Goal: Register for event/course

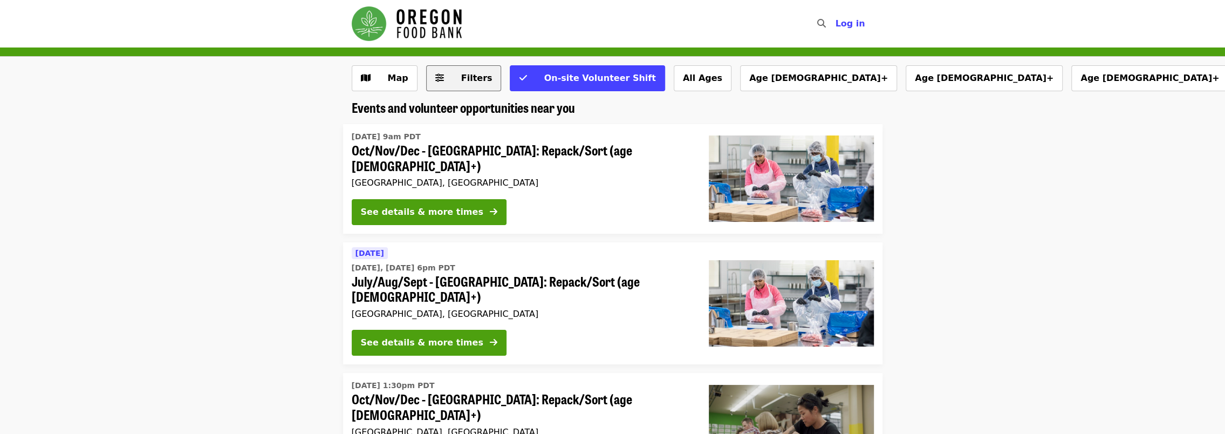
click at [442, 69] on button "Filters" at bounding box center [463, 78] width 75 height 26
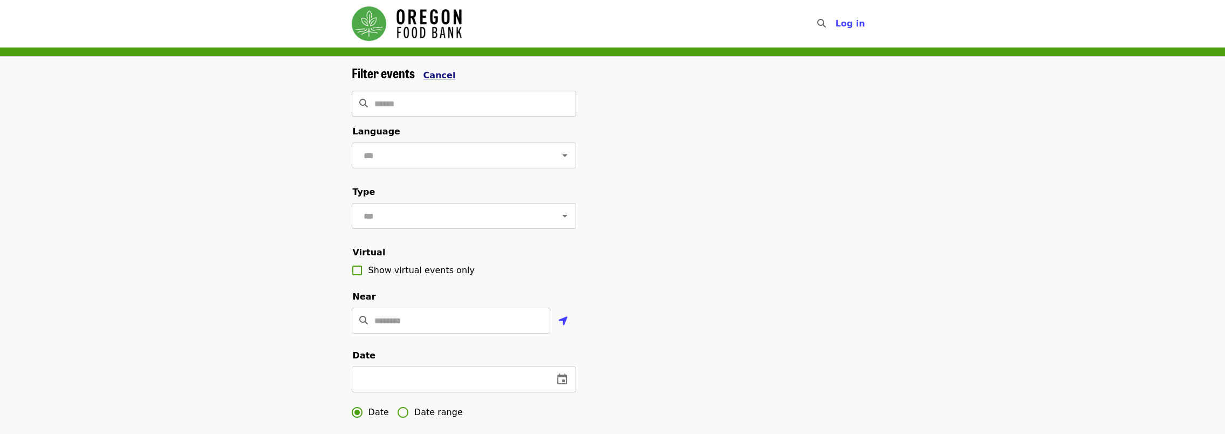
click at [431, 77] on span "Cancel" at bounding box center [439, 75] width 32 height 10
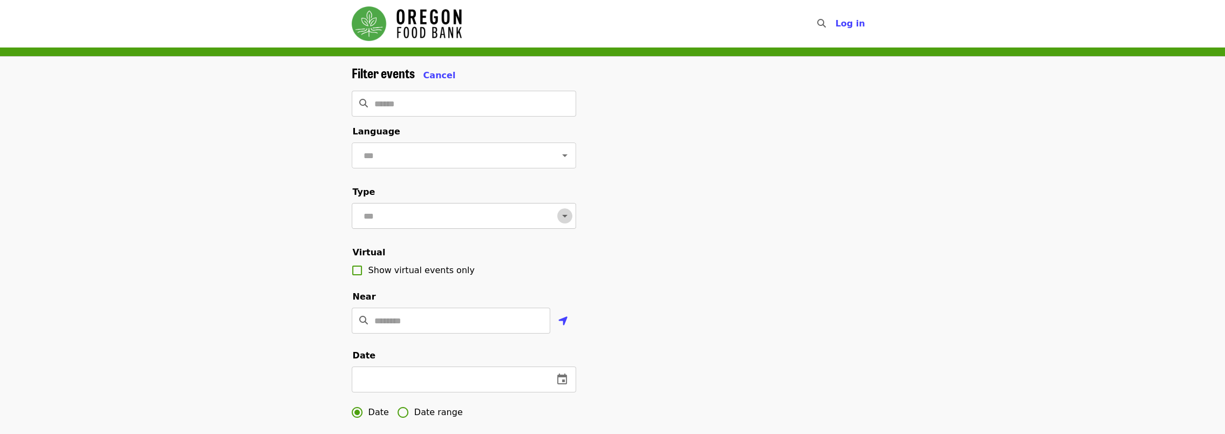
click at [558, 222] on icon "Open" at bounding box center [564, 215] width 13 height 13
click at [382, 286] on li "Volunteer shifts" at bounding box center [459, 291] width 216 height 19
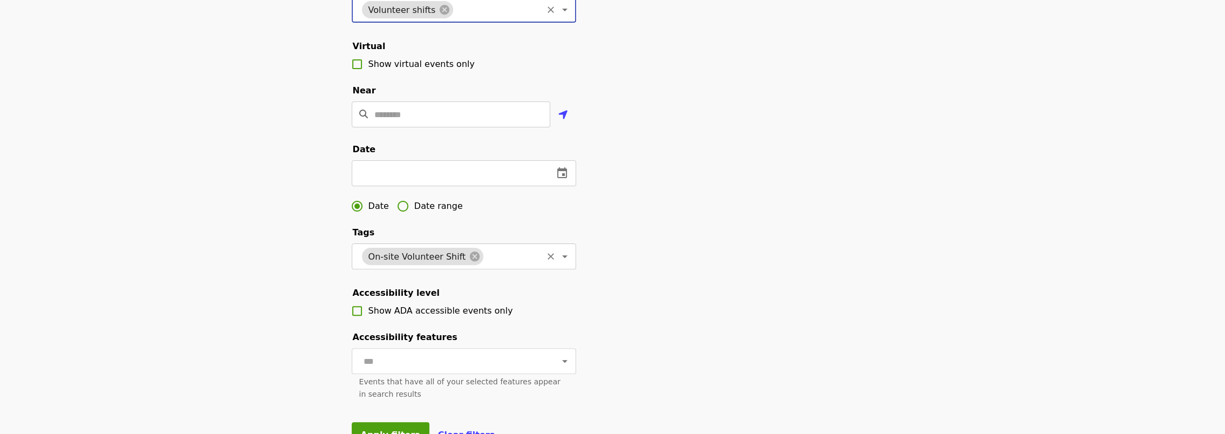
scroll to position [216, 0]
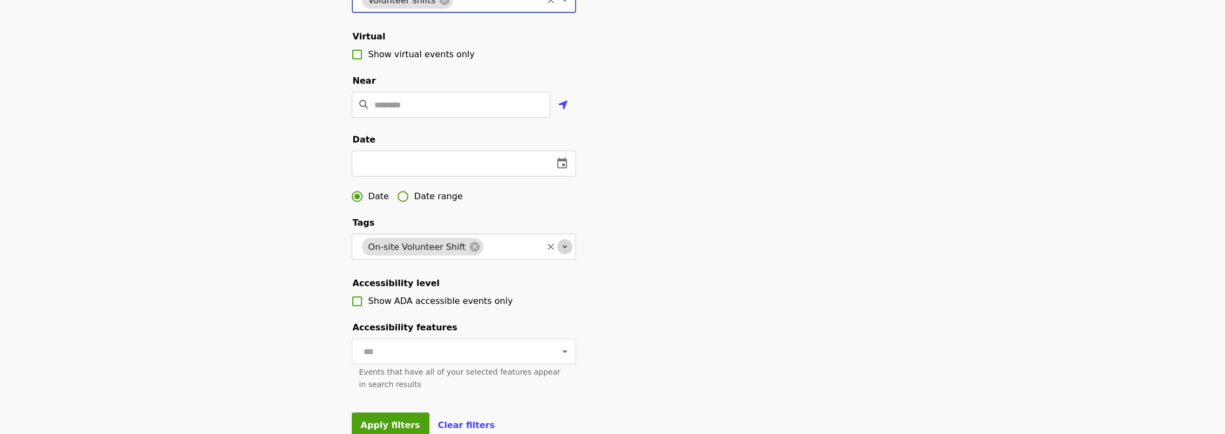
click at [558, 253] on icon "Open" at bounding box center [564, 246] width 13 height 13
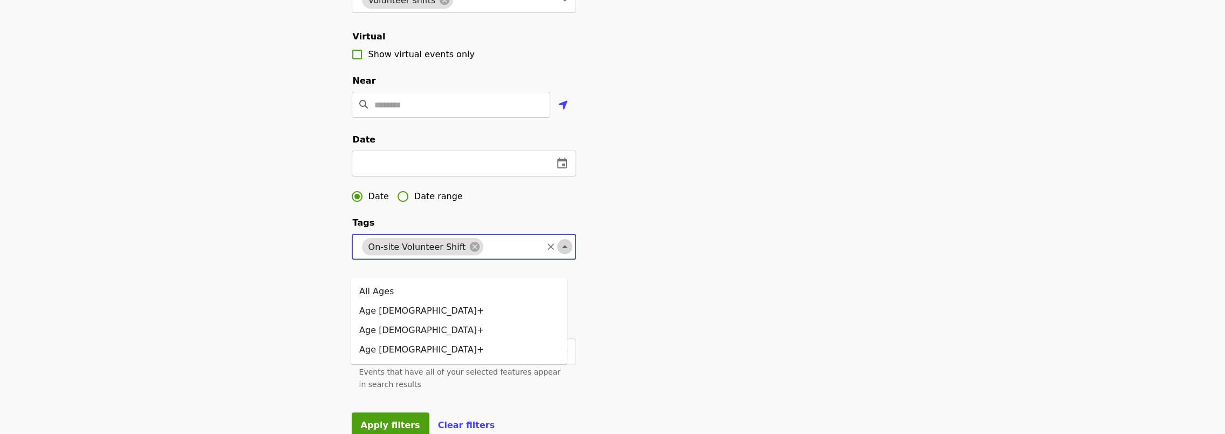
click at [558, 253] on icon "Close" at bounding box center [564, 246] width 13 height 13
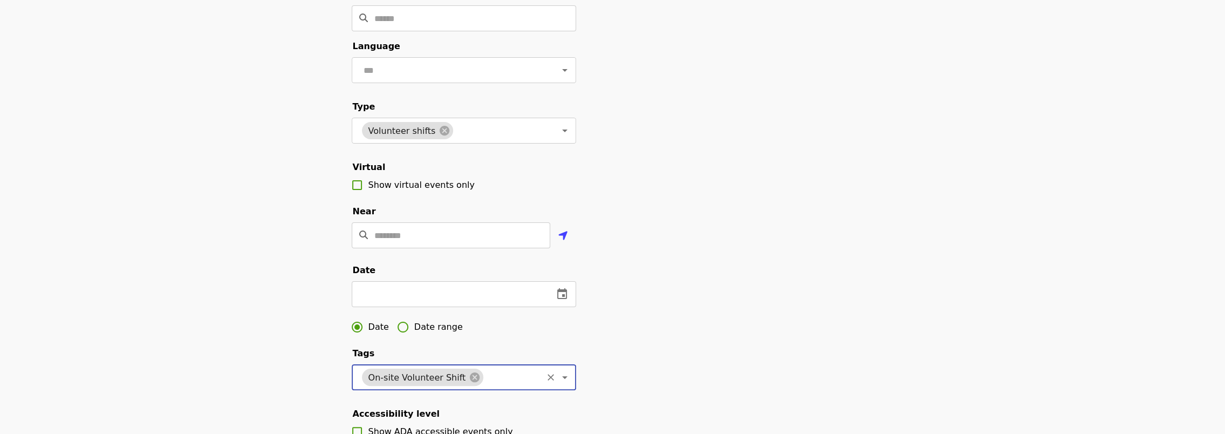
scroll to position [54, 0]
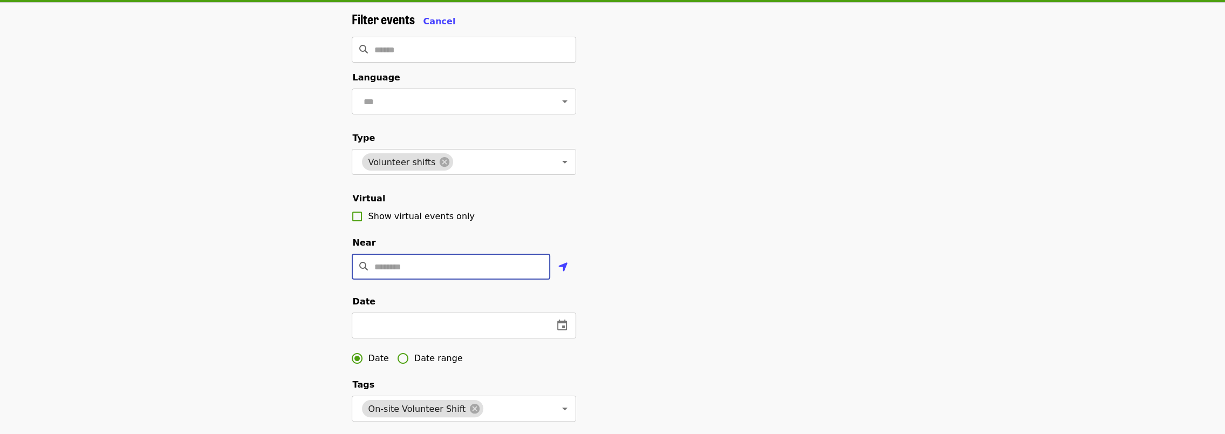
click at [423, 275] on input "Location" at bounding box center [462, 266] width 176 height 26
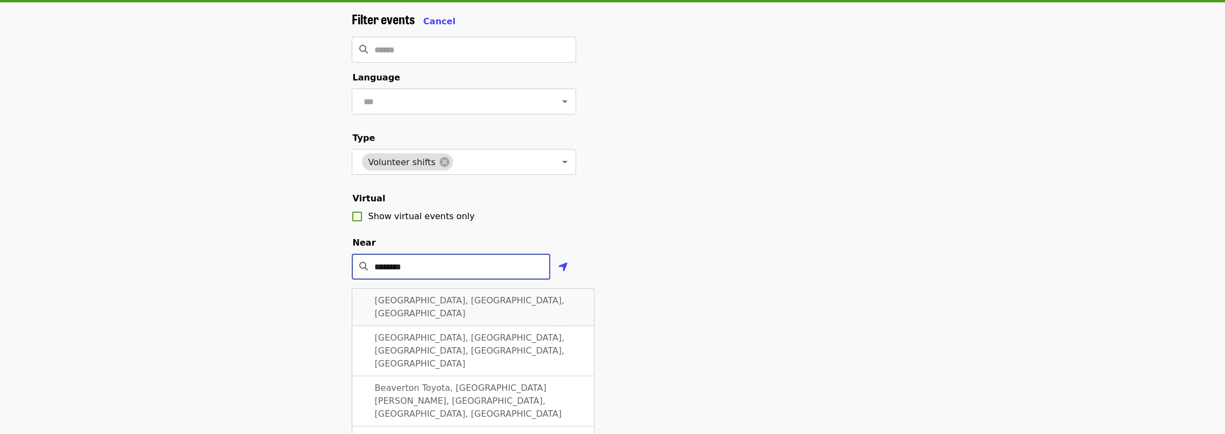
click at [465, 324] on div "Beaverton, OR, USA" at bounding box center [473, 307] width 243 height 38
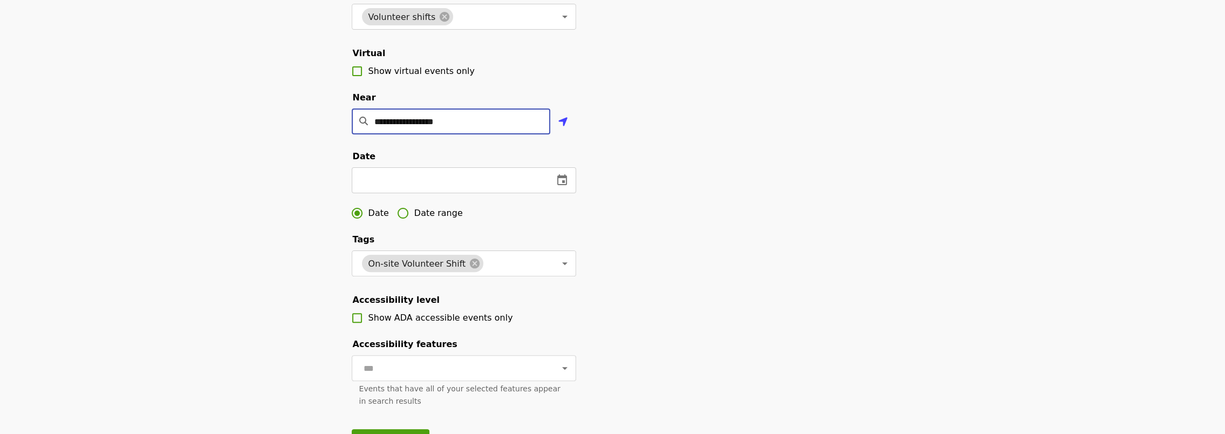
scroll to position [216, 0]
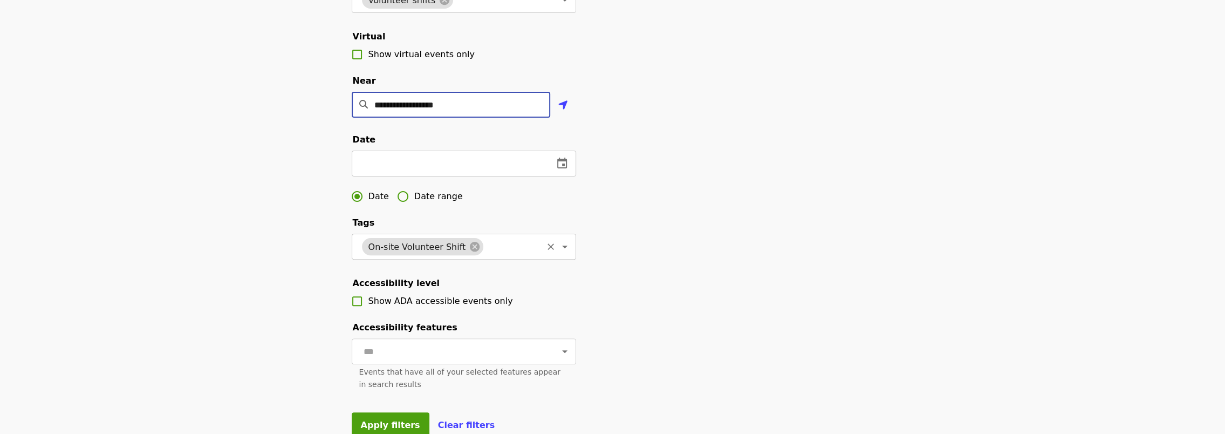
click at [558, 253] on icon "Open" at bounding box center [564, 246] width 13 height 13
type input "**********"
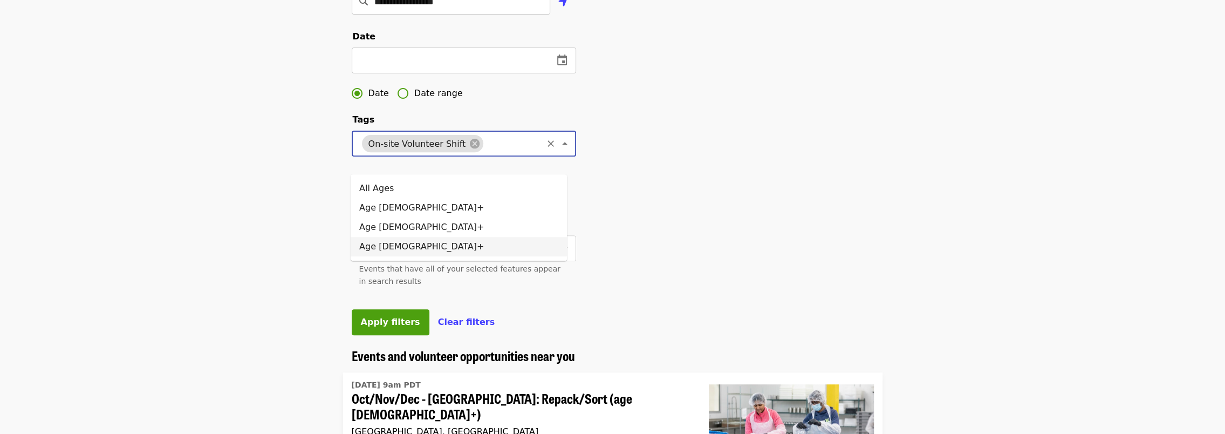
scroll to position [377, 0]
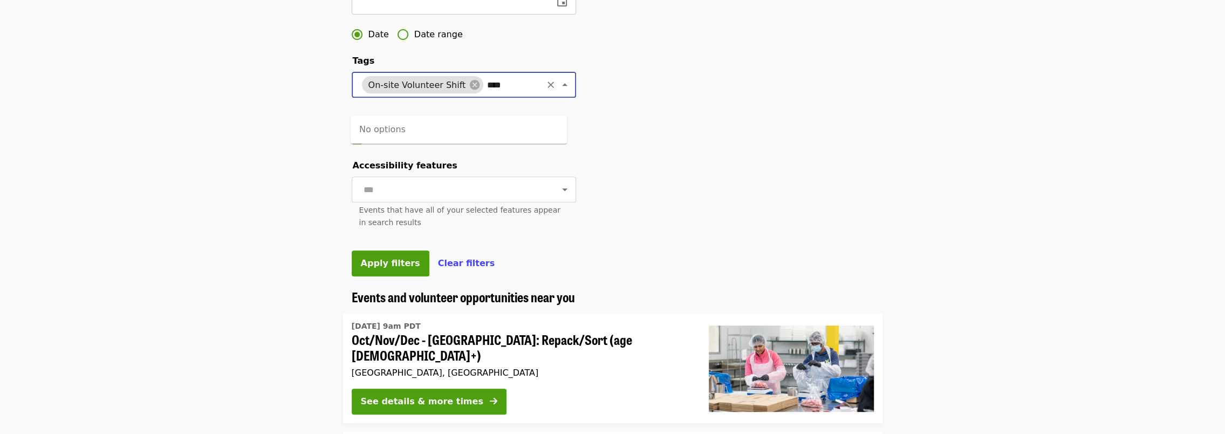
type input "*****"
click button "Apply filters" at bounding box center [391, 263] width 78 height 26
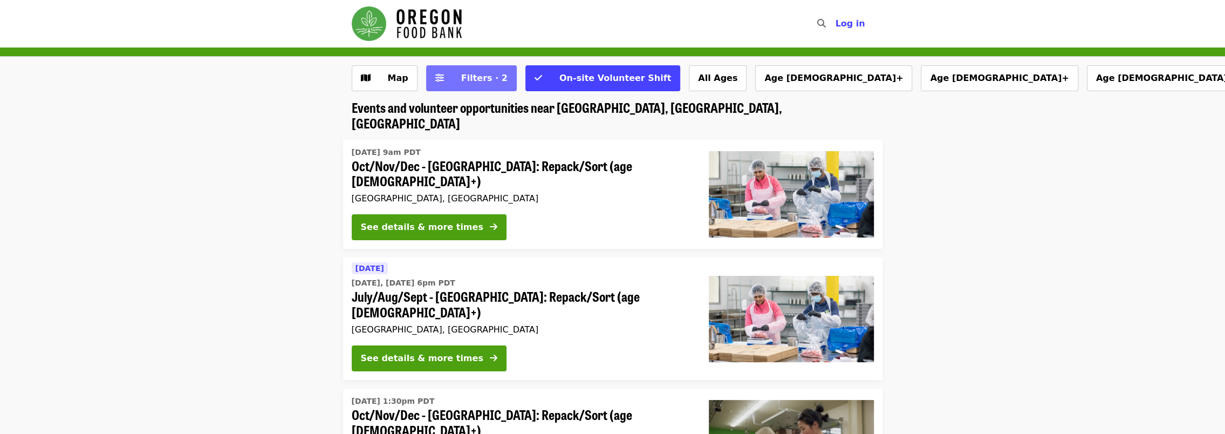
click at [475, 83] on span "Filters · 2" at bounding box center [484, 78] width 46 height 10
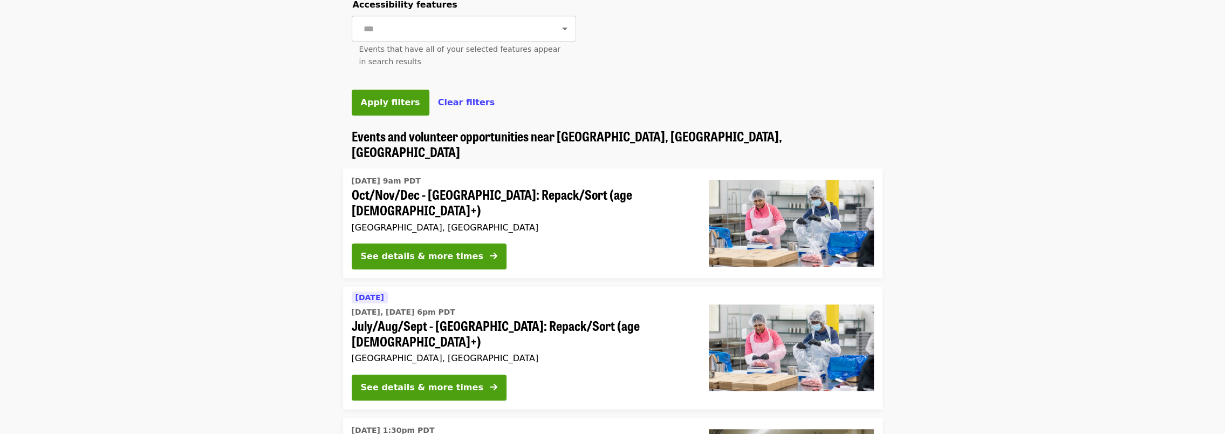
scroll to position [539, 0]
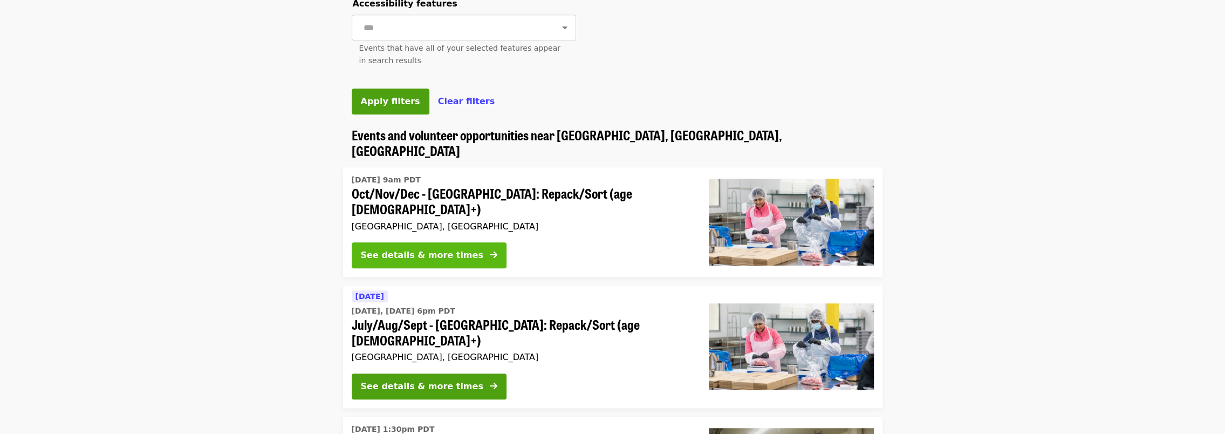
click at [421, 260] on div "See details & more times" at bounding box center [422, 255] width 122 height 13
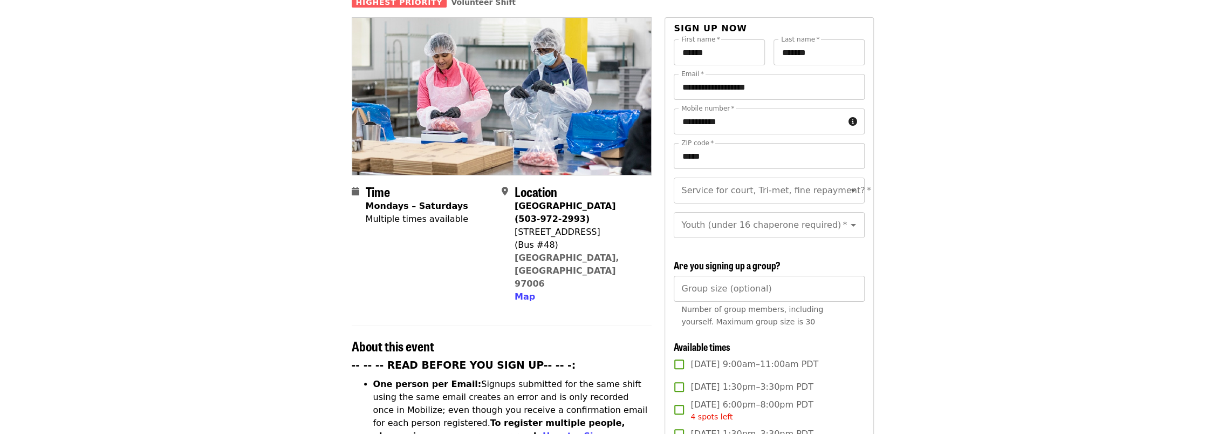
scroll to position [108, 0]
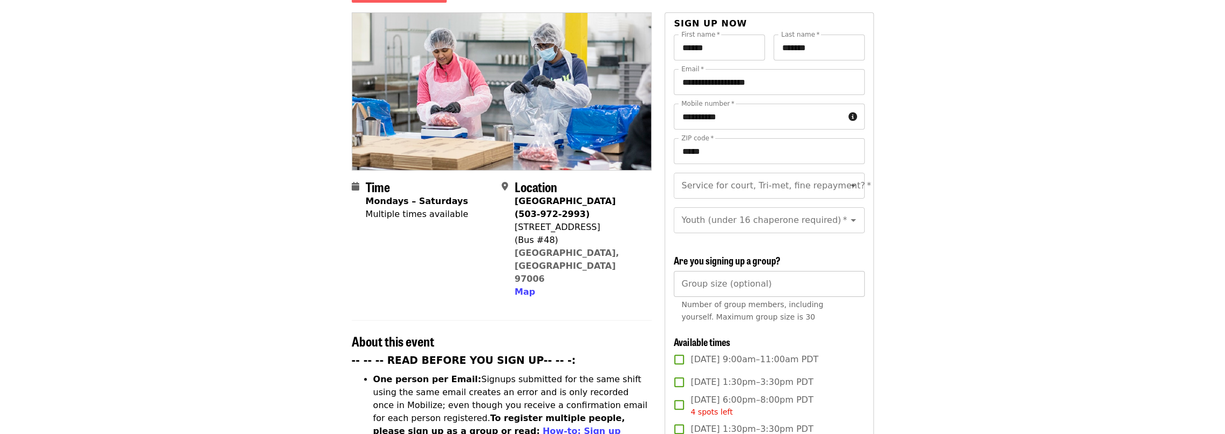
click at [752, 290] on input "Group size (optional)" at bounding box center [769, 284] width 190 height 26
click at [854, 278] on input "*" at bounding box center [769, 284] width 190 height 26
click at [849, 278] on input "*" at bounding box center [769, 284] width 190 height 26
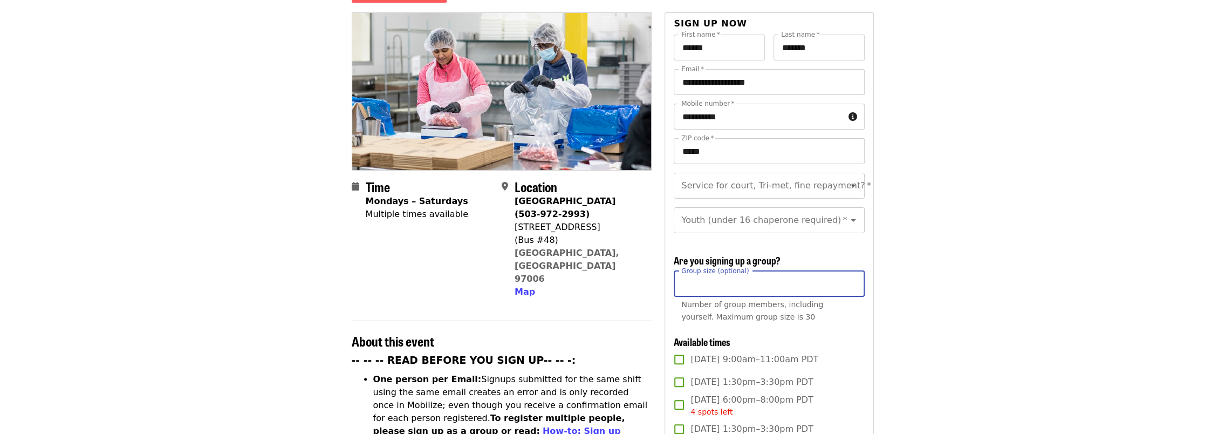
click at [849, 278] on input "*" at bounding box center [769, 284] width 190 height 26
drag, startPoint x: 692, startPoint y: 280, endPoint x: 666, endPoint y: 284, distance: 26.1
click at [666, 284] on div "**********" at bounding box center [768, 336] width 209 height 649
type input "**"
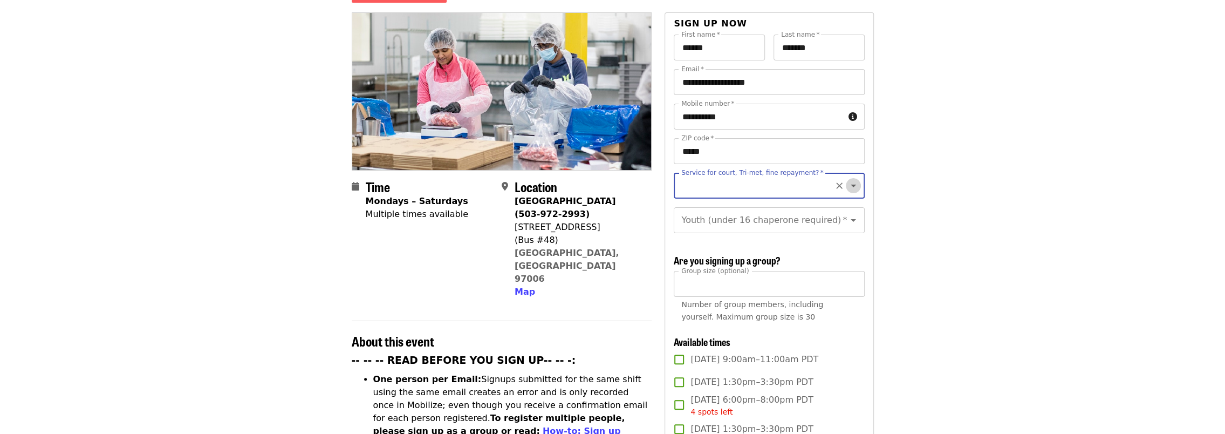
click at [847, 179] on icon "Open" at bounding box center [853, 185] width 13 height 13
click at [682, 189] on li "No" at bounding box center [764, 195] width 183 height 19
type input "**"
click at [836, 205] on icon "Clear" at bounding box center [839, 208] width 6 height 6
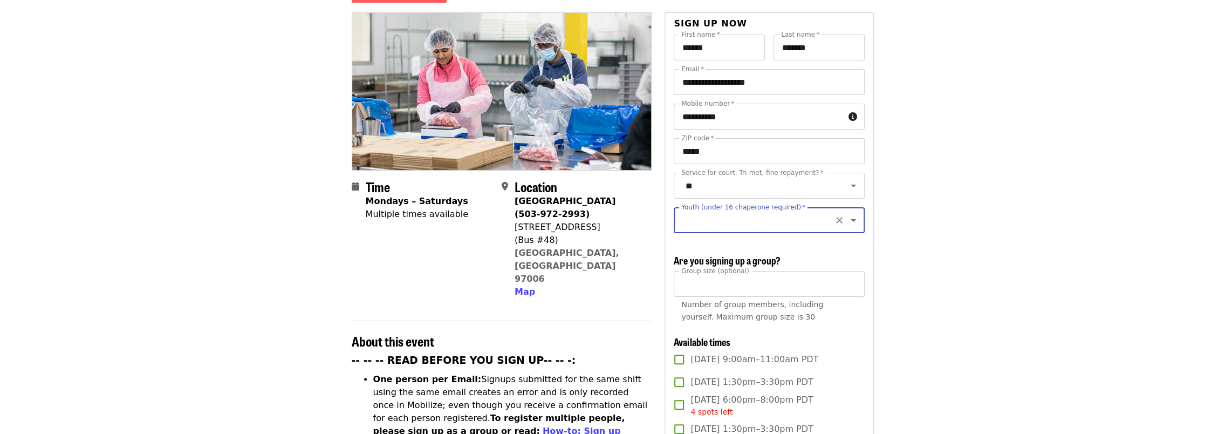
scroll to position [0, 0]
click at [848, 214] on icon "Open" at bounding box center [853, 220] width 13 height 13
click at [729, 238] on li "16 and older" at bounding box center [764, 238] width 183 height 19
type input "**********"
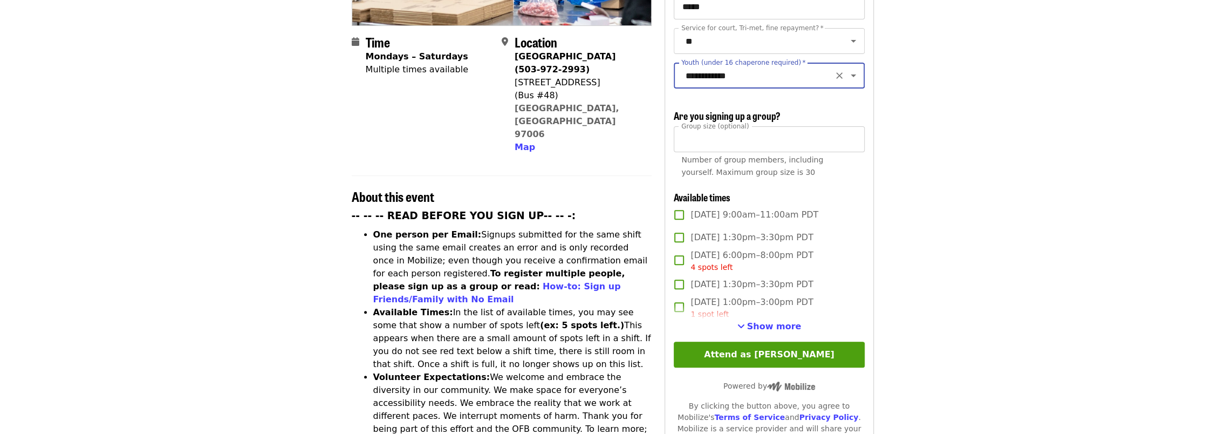
scroll to position [270, 0]
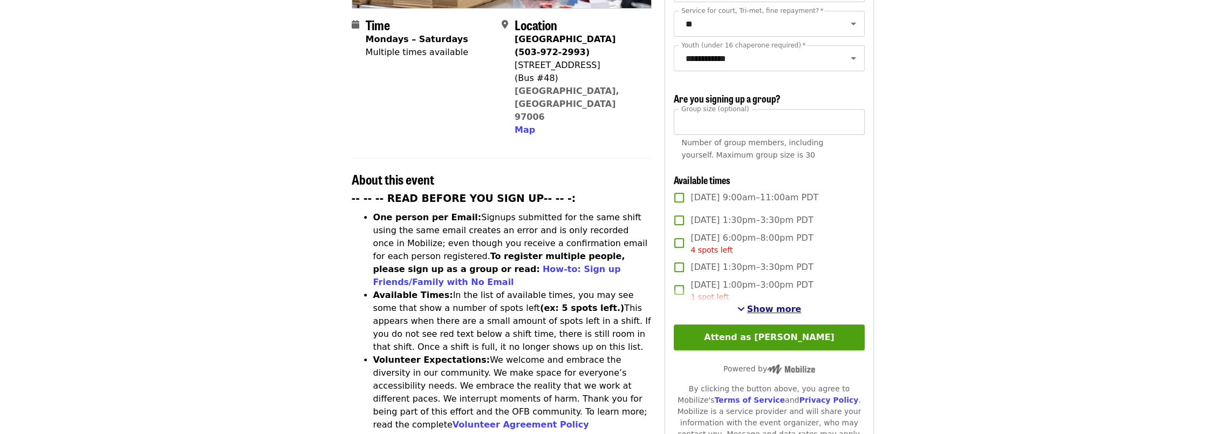
click at [761, 308] on span "Show more" at bounding box center [774, 309] width 54 height 10
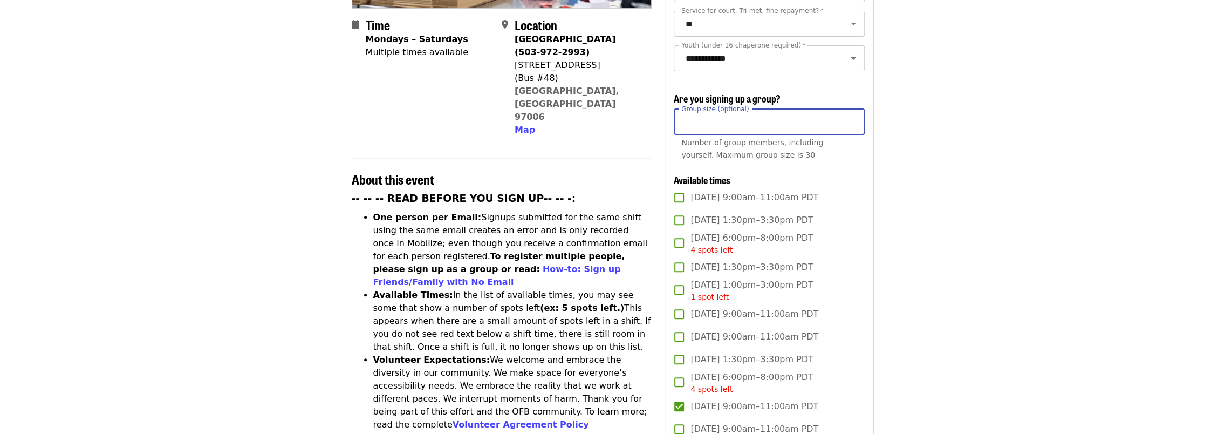
click at [852, 113] on input "**" at bounding box center [769, 122] width 190 height 26
click at [852, 116] on input "**" at bounding box center [769, 122] width 190 height 26
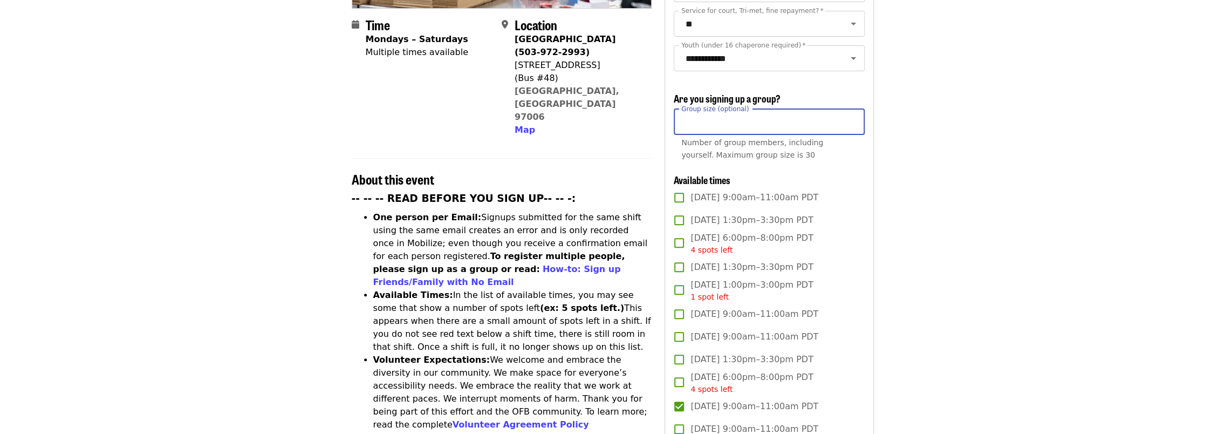
click at [852, 116] on input "**" at bounding box center [769, 122] width 190 height 26
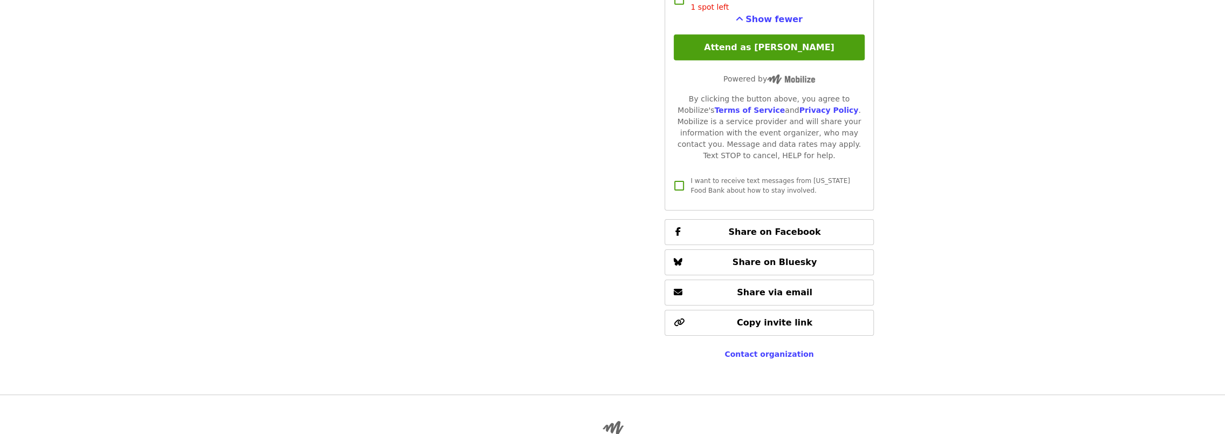
scroll to position [3087, 0]
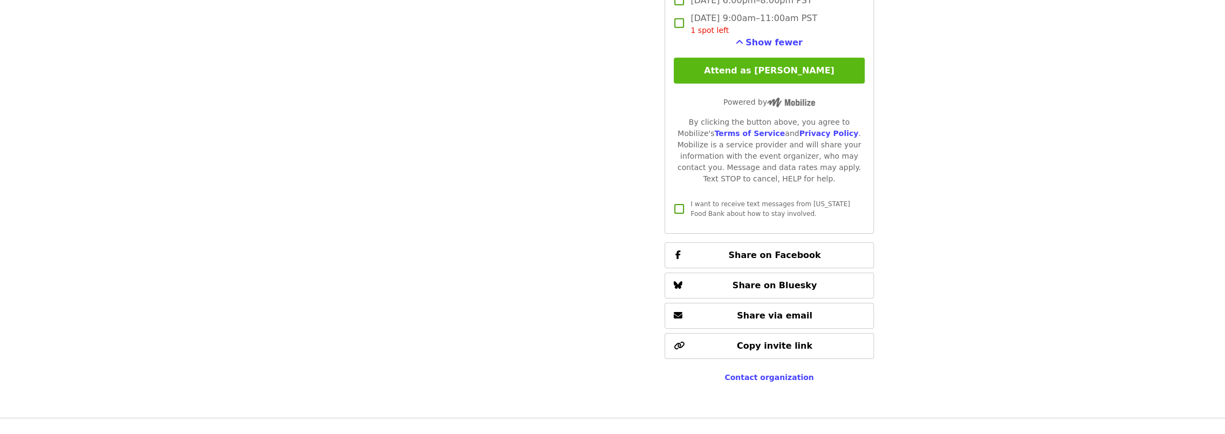
click at [781, 70] on button "Attend as [PERSON_NAME]" at bounding box center [769, 71] width 190 height 26
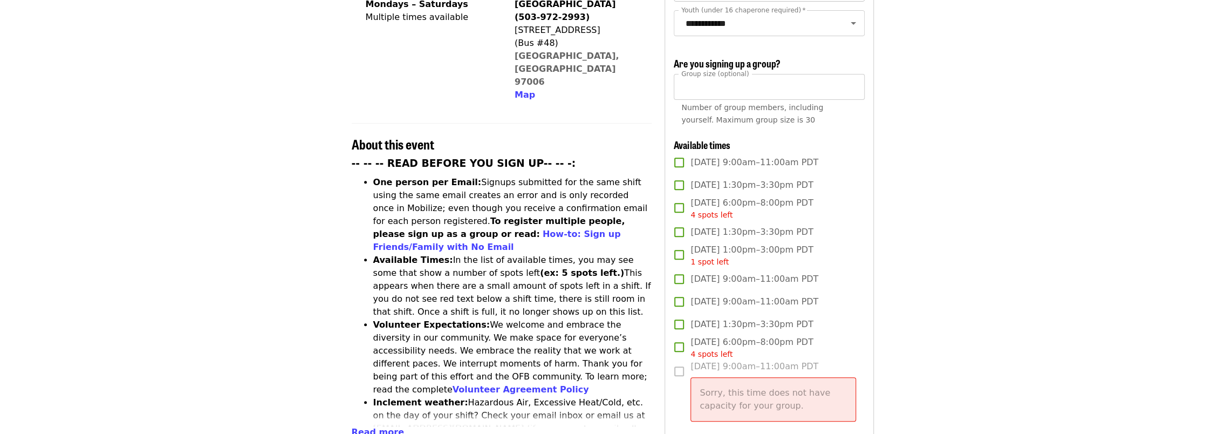
scroll to position [175, 0]
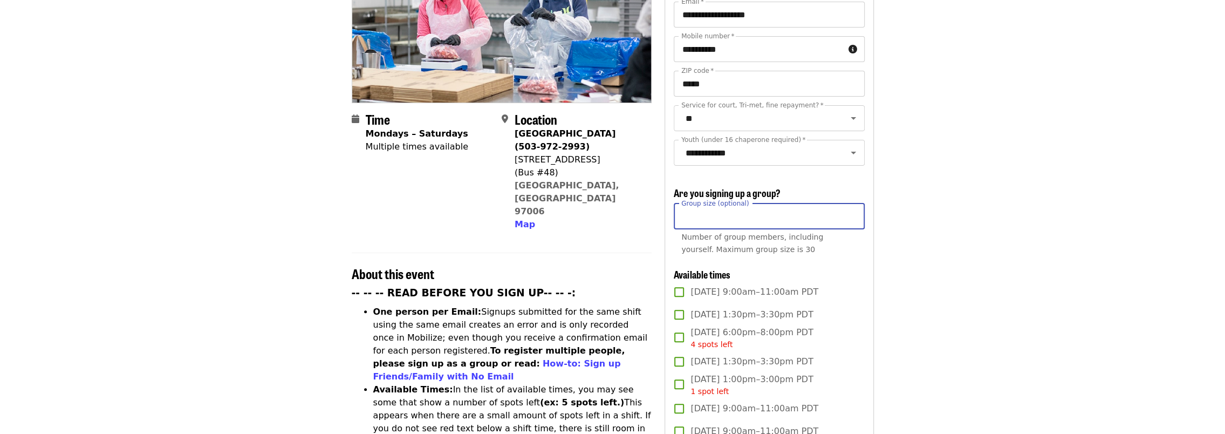
drag, startPoint x: 741, startPoint y: 208, endPoint x: 673, endPoint y: 201, distance: 68.4
click at [674, 203] on input "**" at bounding box center [769, 216] width 190 height 26
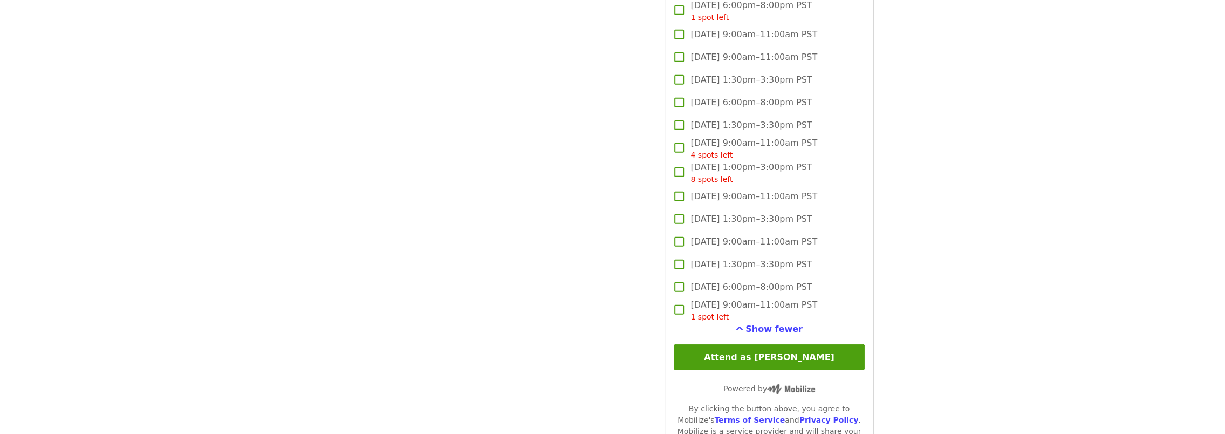
scroll to position [2818, 0]
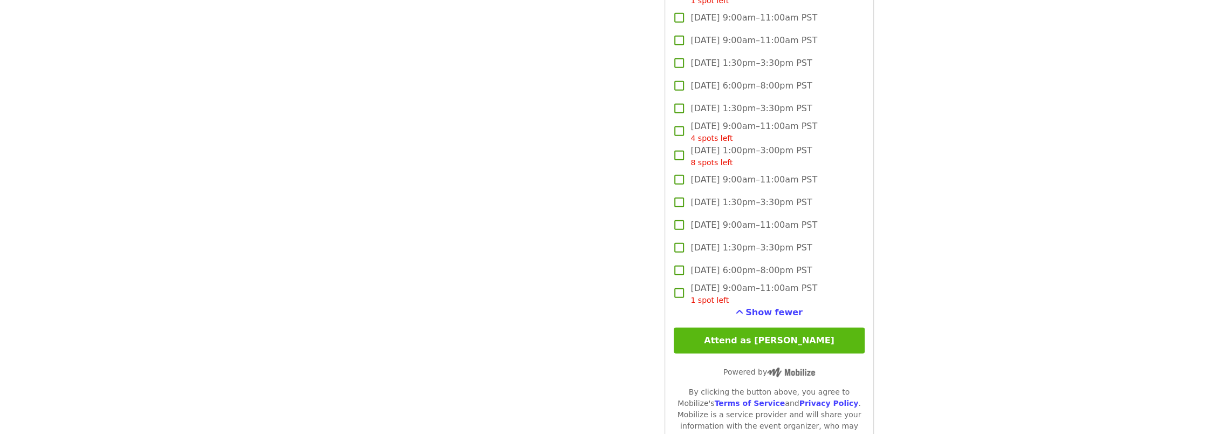
click at [801, 342] on button "Attend as [PERSON_NAME]" at bounding box center [769, 340] width 190 height 26
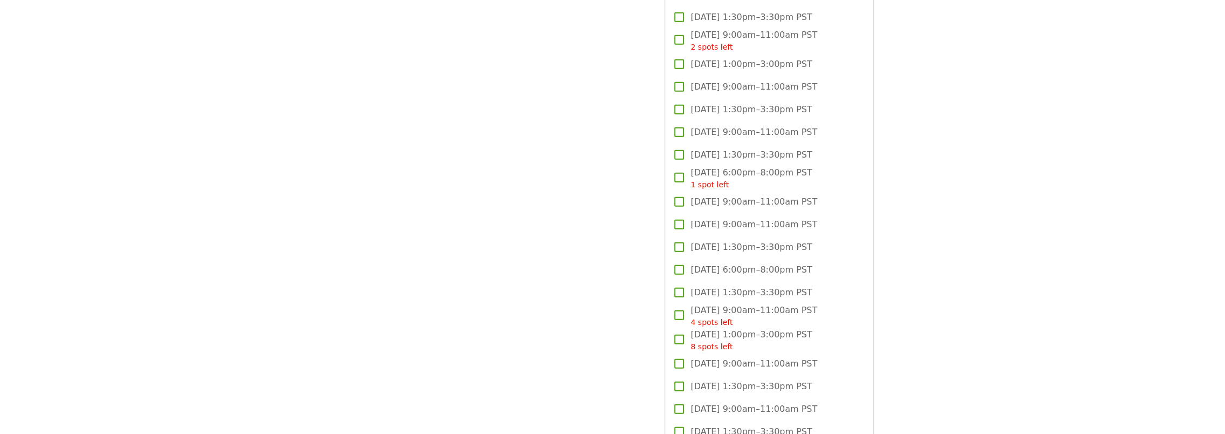
scroll to position [2926, 0]
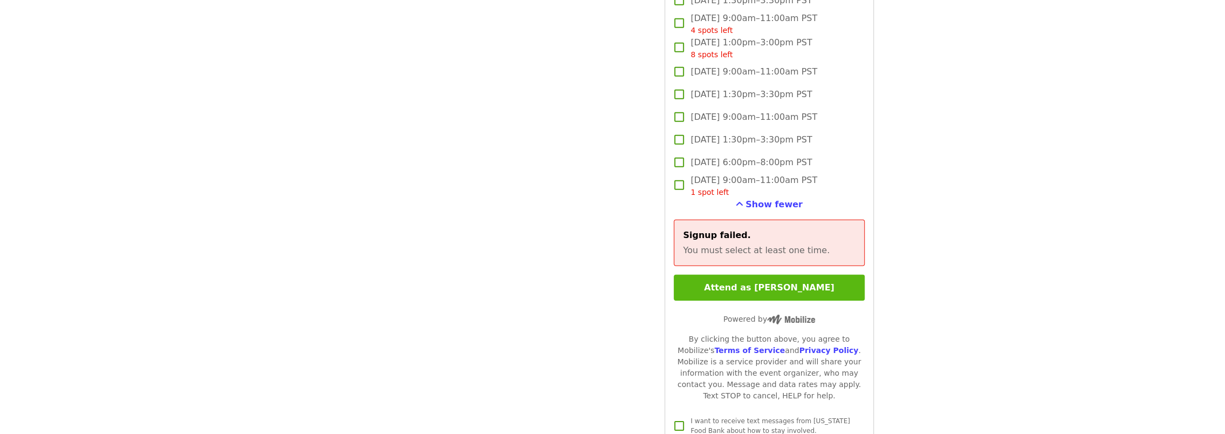
click at [776, 275] on button "Attend as [PERSON_NAME]" at bounding box center [769, 287] width 190 height 26
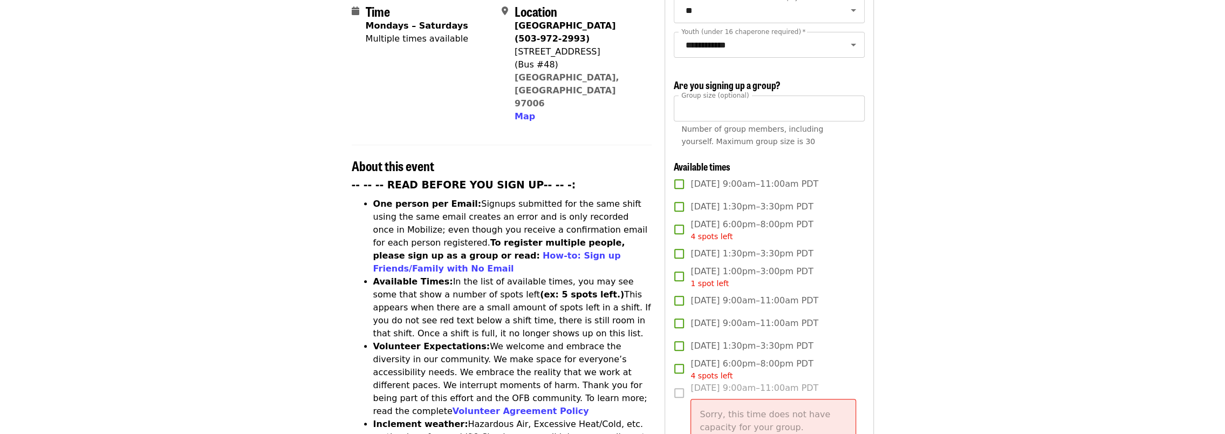
scroll to position [121, 0]
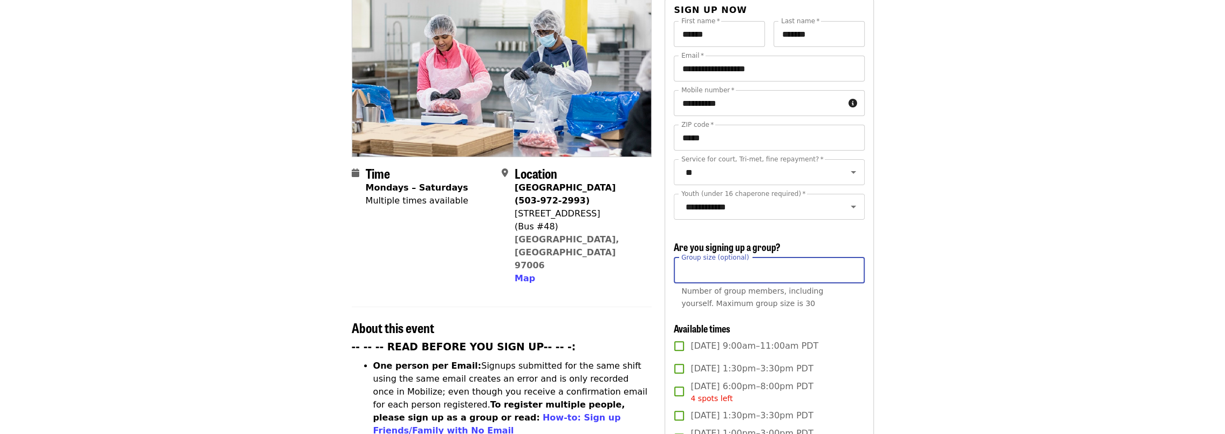
drag, startPoint x: 708, startPoint y: 266, endPoint x: 668, endPoint y: 267, distance: 39.4
type input "**"
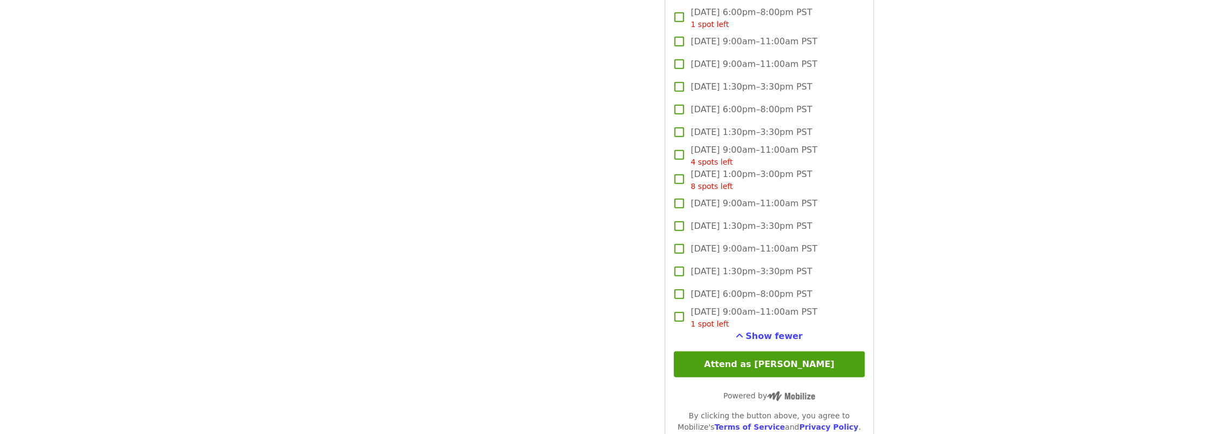
scroll to position [2818, 0]
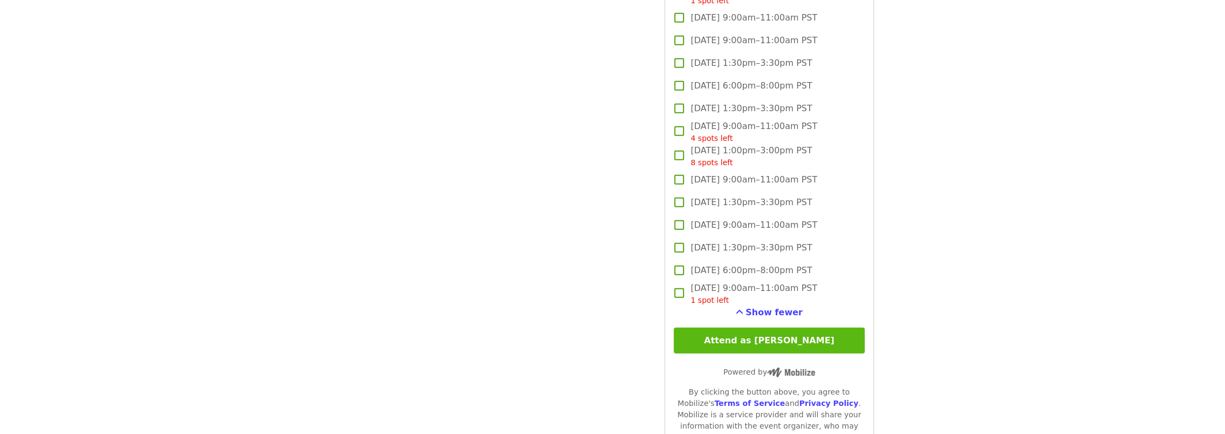
click at [777, 337] on button "Attend as [PERSON_NAME]" at bounding box center [769, 340] width 190 height 26
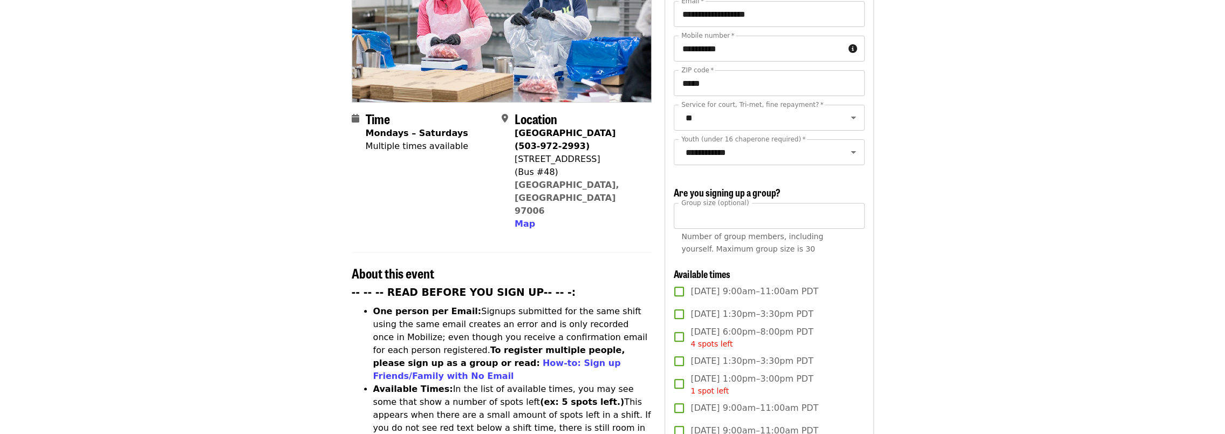
scroll to position [162, 0]
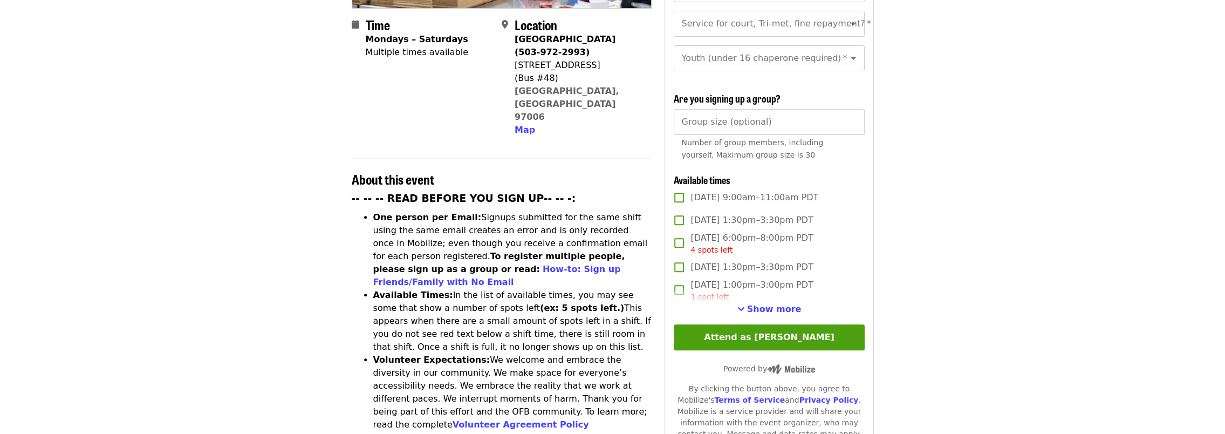
scroll to position [431, 0]
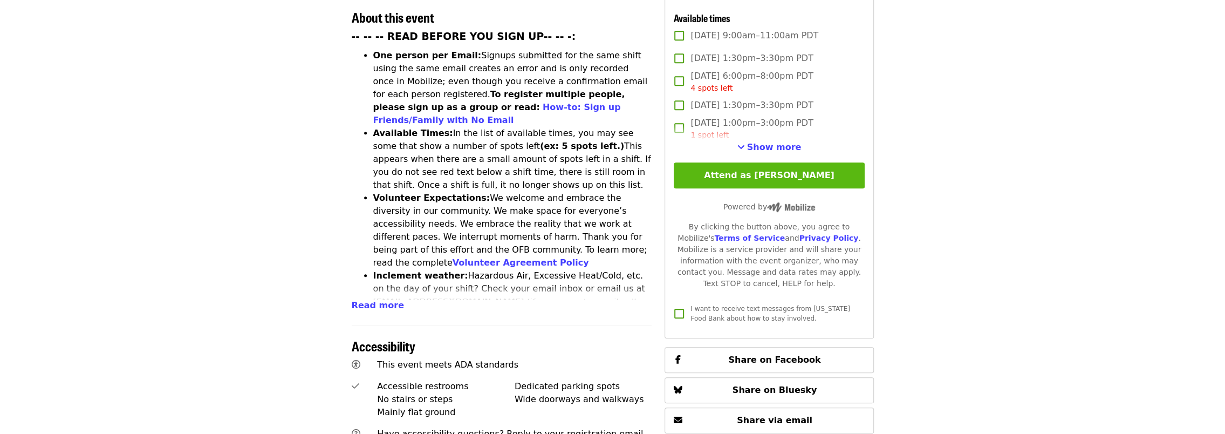
click at [794, 169] on button "Attend as [PERSON_NAME]" at bounding box center [769, 175] width 190 height 26
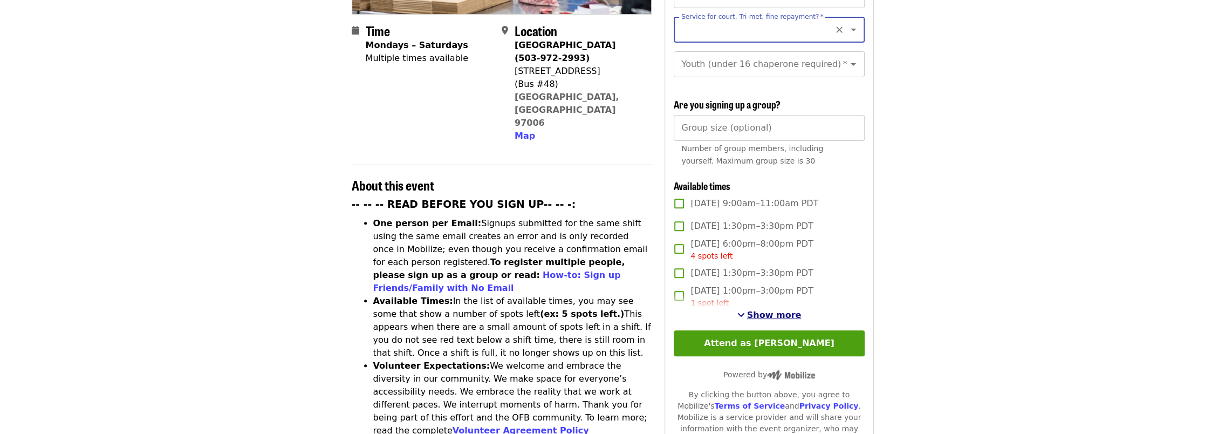
click at [764, 313] on span "Show more" at bounding box center [774, 315] width 54 height 10
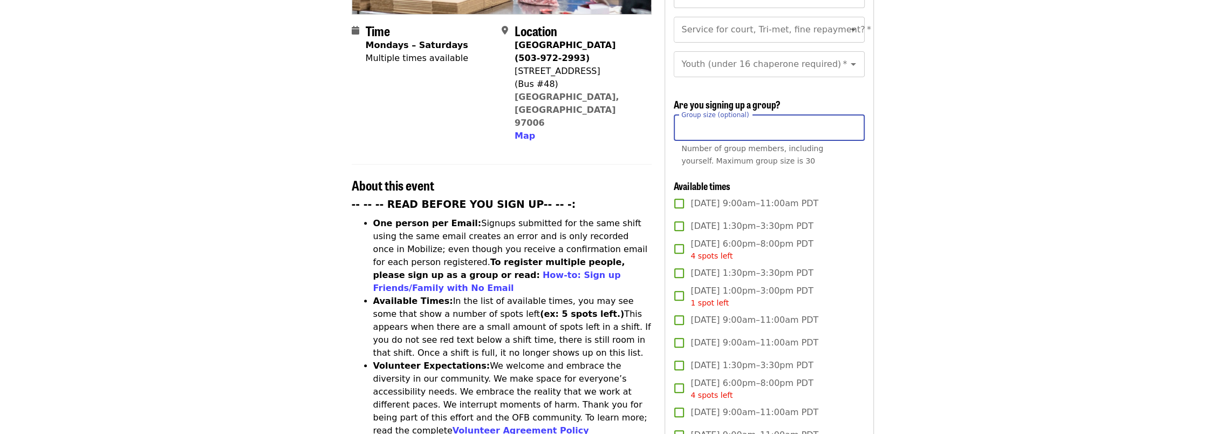
click at [738, 124] on input "Group size (optional)" at bounding box center [769, 128] width 190 height 26
type input "**"
click at [779, 126] on input "**" at bounding box center [769, 128] width 190 height 26
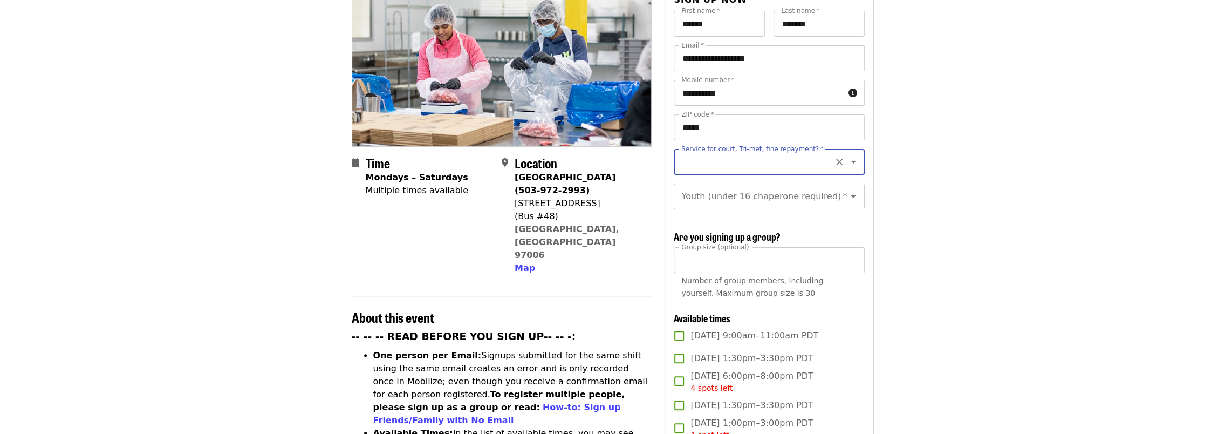
scroll to position [48, 0]
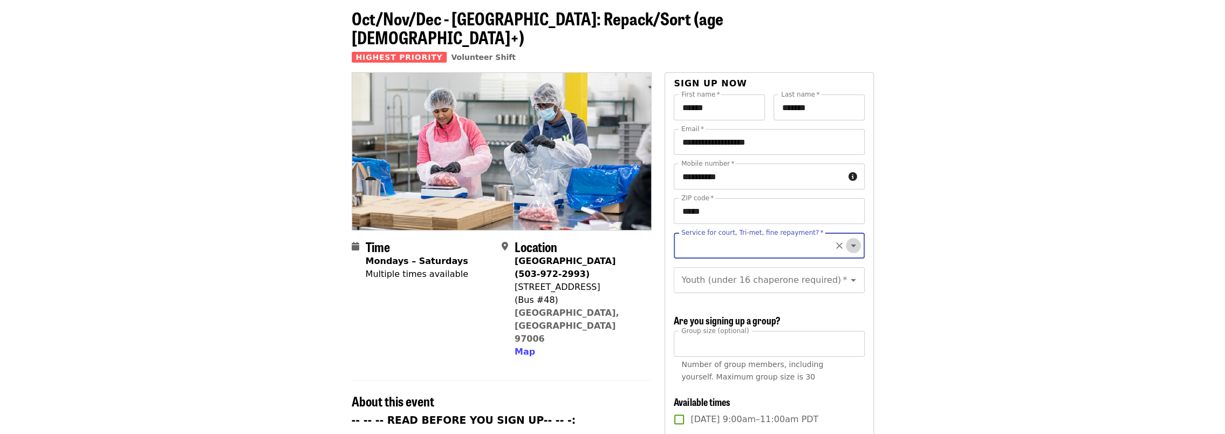
click at [847, 239] on icon "Open" at bounding box center [853, 245] width 13 height 13
click at [682, 259] on li "No" at bounding box center [764, 255] width 183 height 19
type input "**"
click at [847, 273] on icon "Open" at bounding box center [853, 279] width 13 height 13
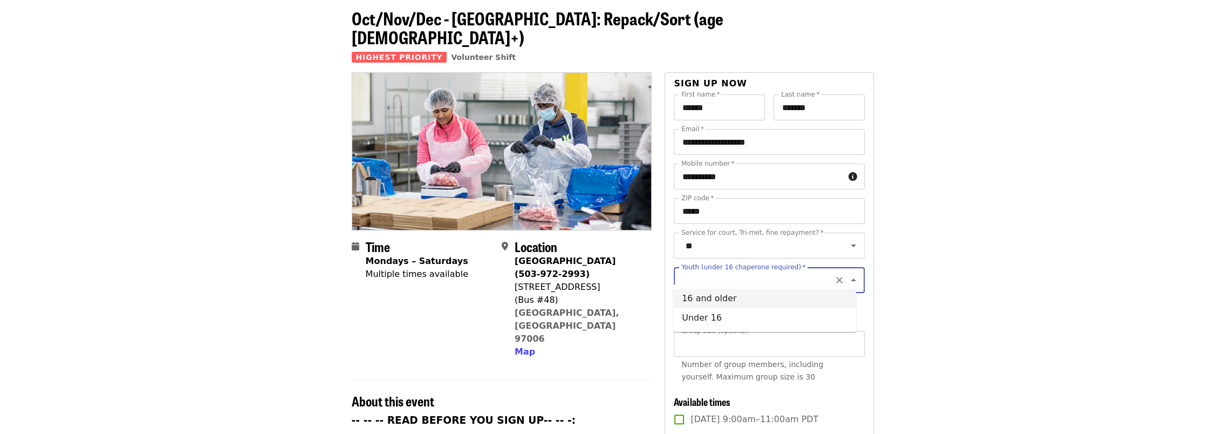
click at [734, 298] on li "16 and older" at bounding box center [764, 298] width 183 height 19
type input "**********"
click at [759, 337] on input "**" at bounding box center [769, 344] width 190 height 26
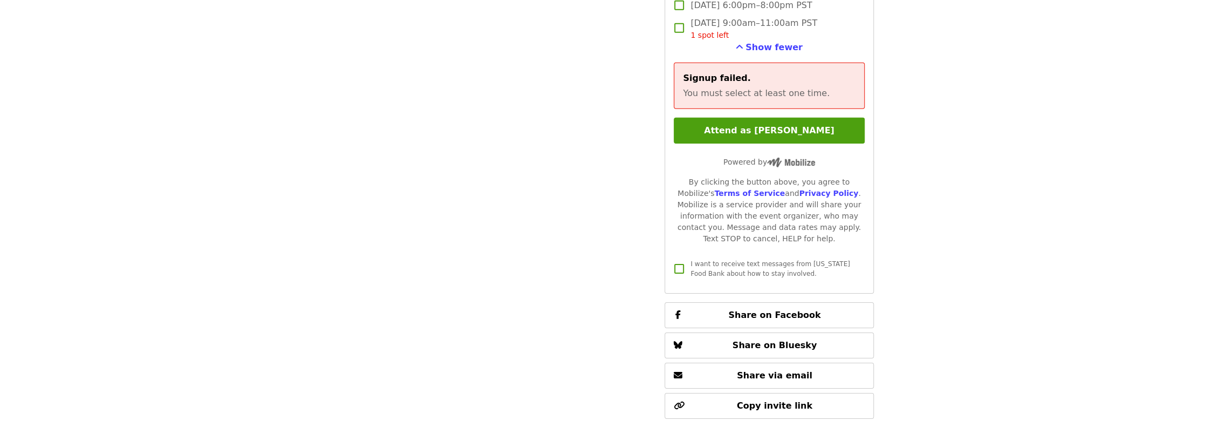
scroll to position [3122, 0]
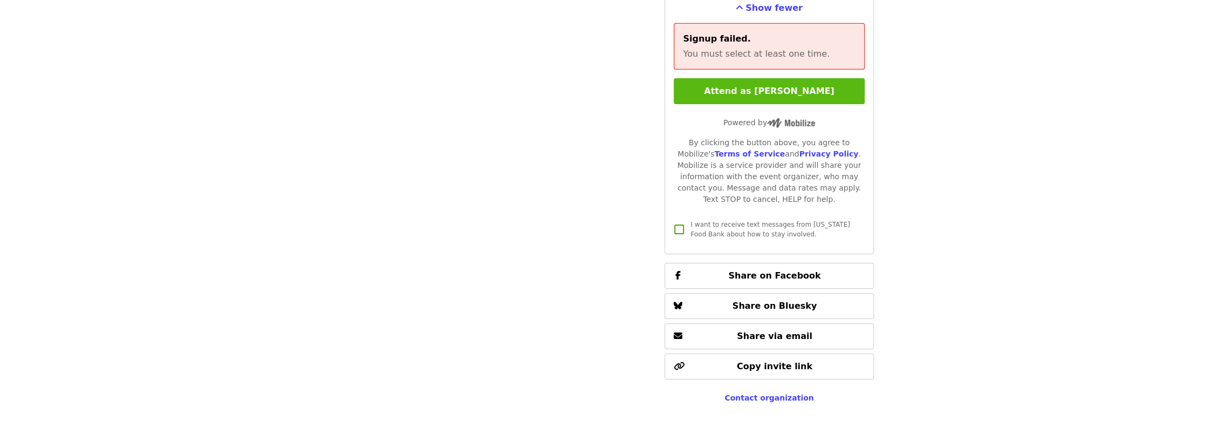
click at [839, 92] on button "Attend as [PERSON_NAME]" at bounding box center [769, 91] width 190 height 26
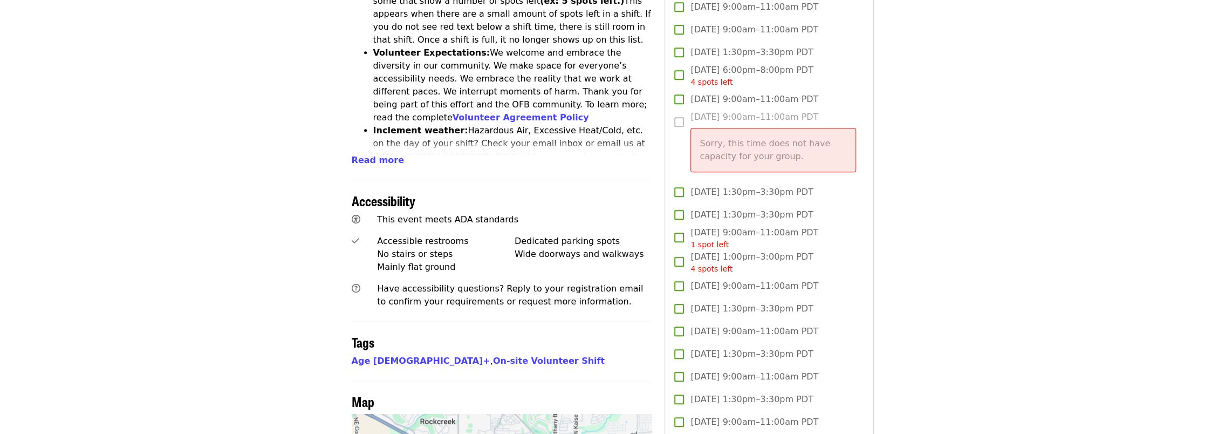
scroll to position [641, 0]
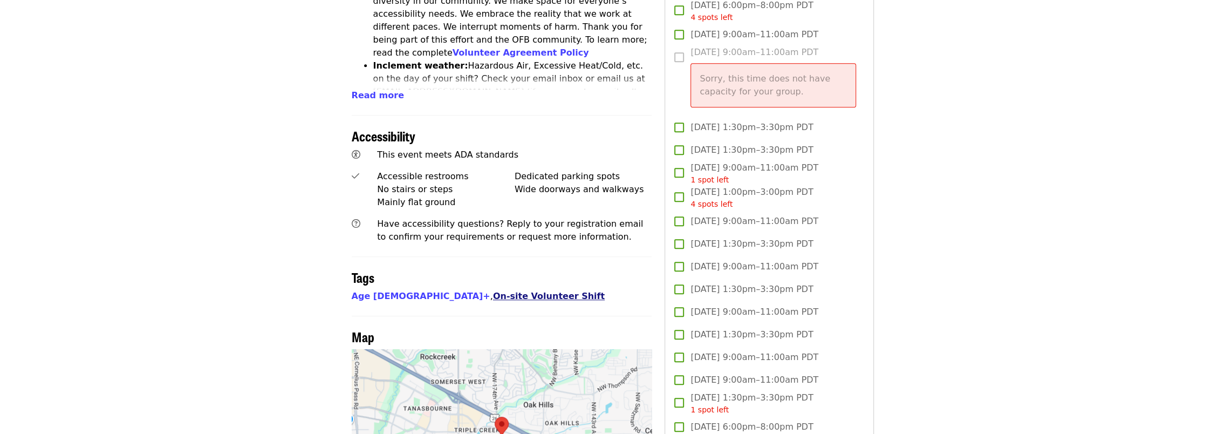
click at [493, 291] on link "On-site Volunteer Shift" at bounding box center [549, 296] width 112 height 10
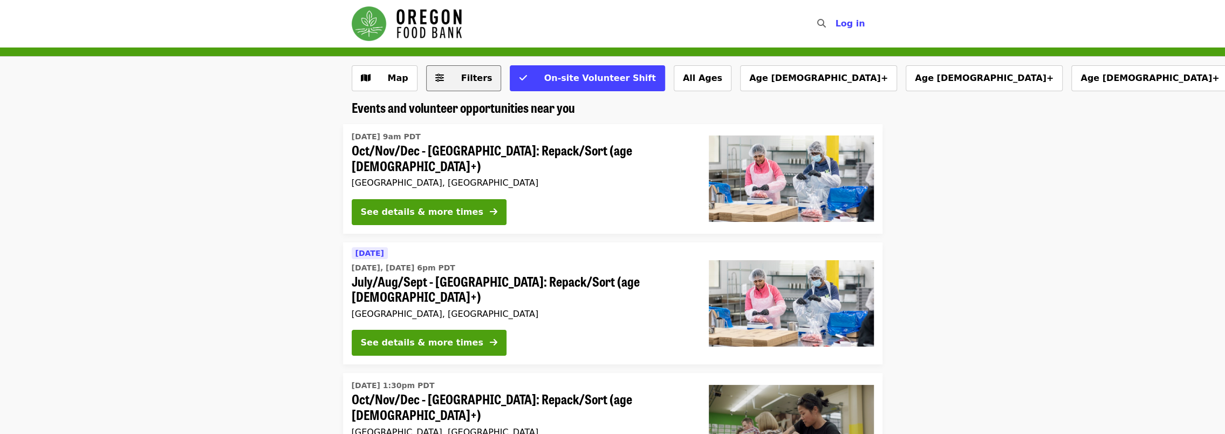
click at [435, 78] on icon "sliders-h icon" at bounding box center [439, 78] width 9 height 10
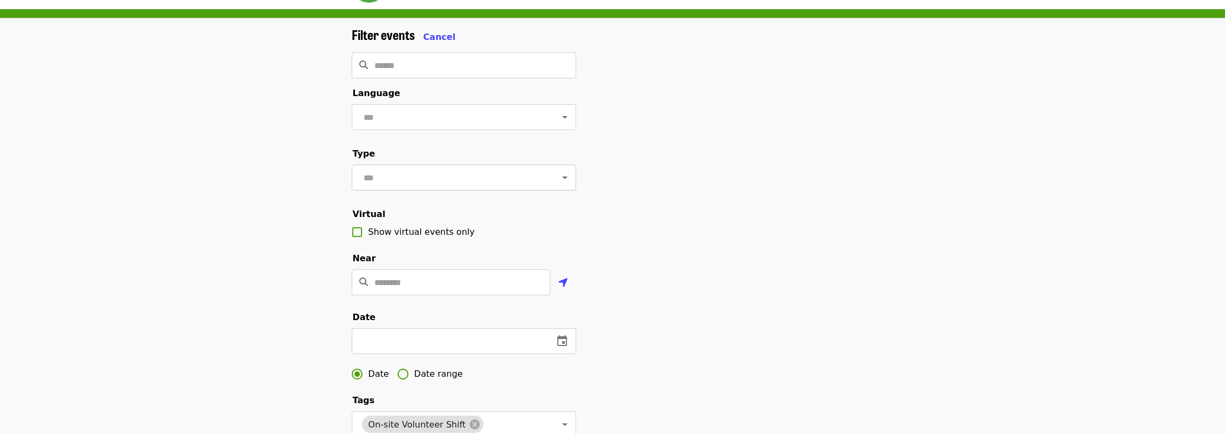
scroll to position [54, 0]
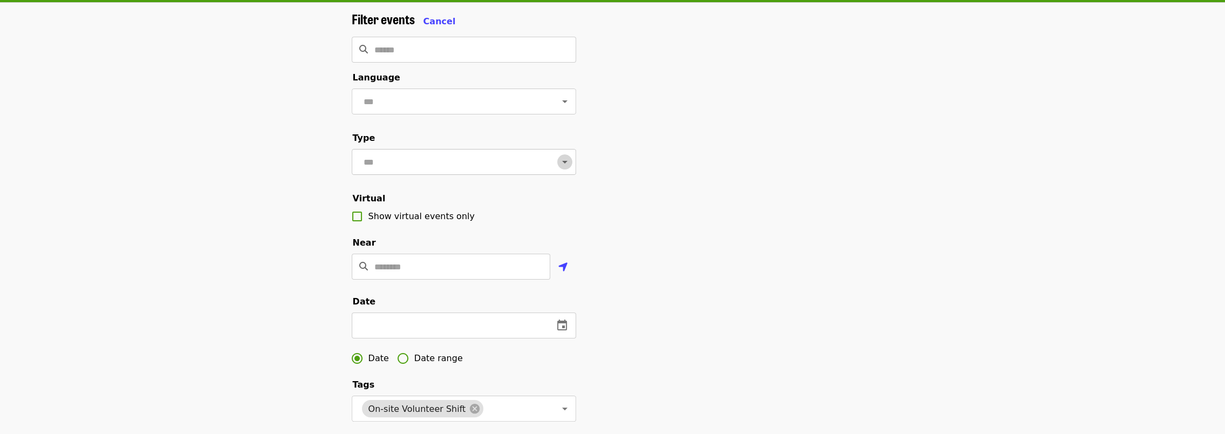
click at [559, 165] on icon "Open" at bounding box center [564, 161] width 13 height 13
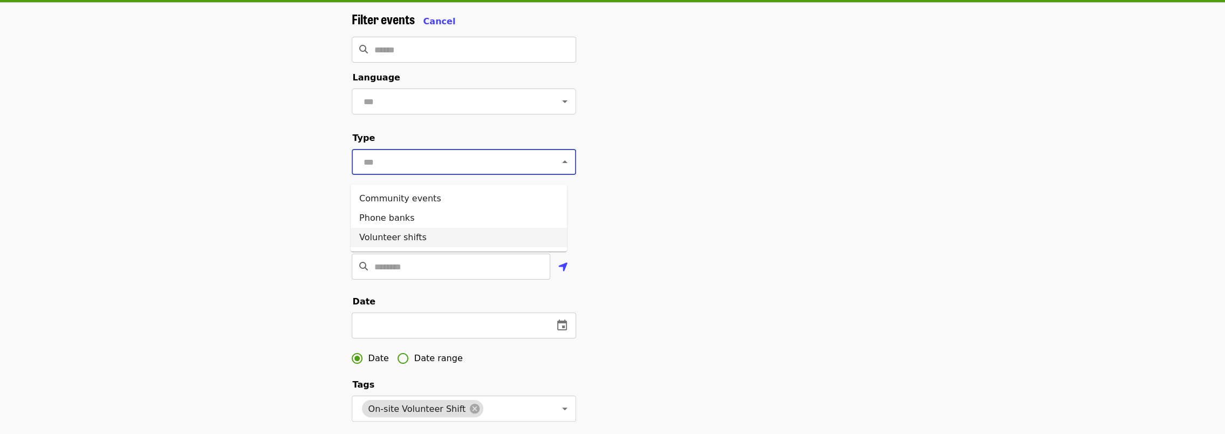
click at [390, 237] on li "Volunteer shifts" at bounding box center [459, 237] width 216 height 19
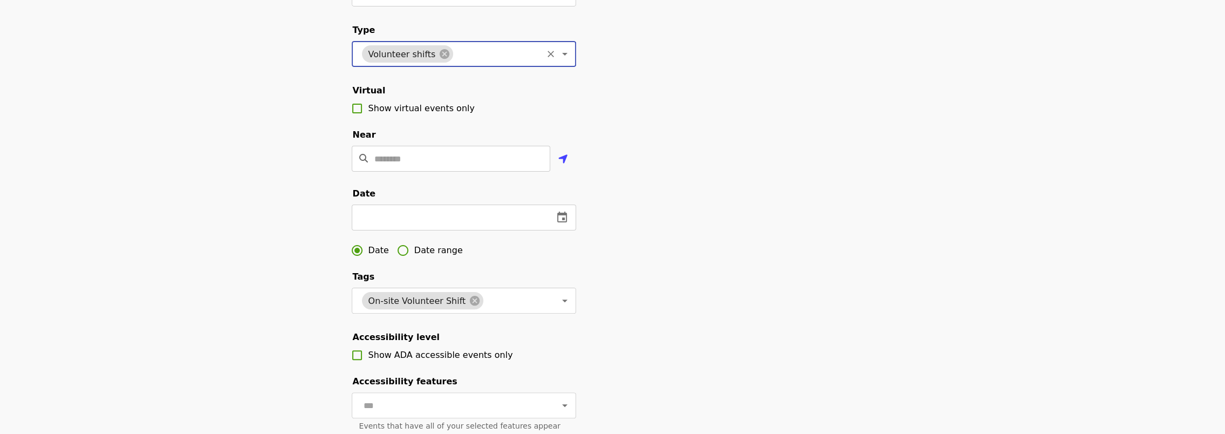
scroll to position [324, 0]
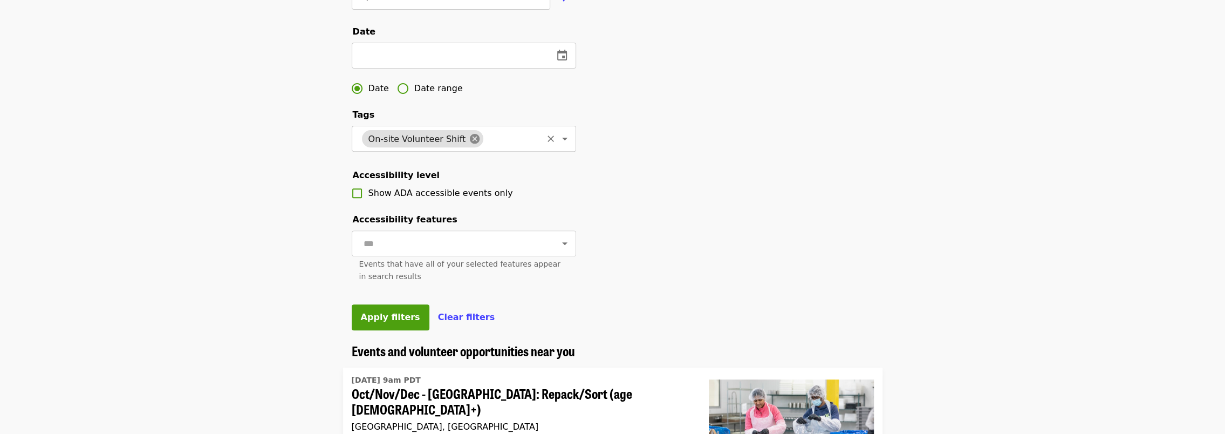
click at [470, 143] on icon at bounding box center [475, 139] width 10 height 10
click at [558, 145] on icon "Open" at bounding box center [564, 138] width 13 height 13
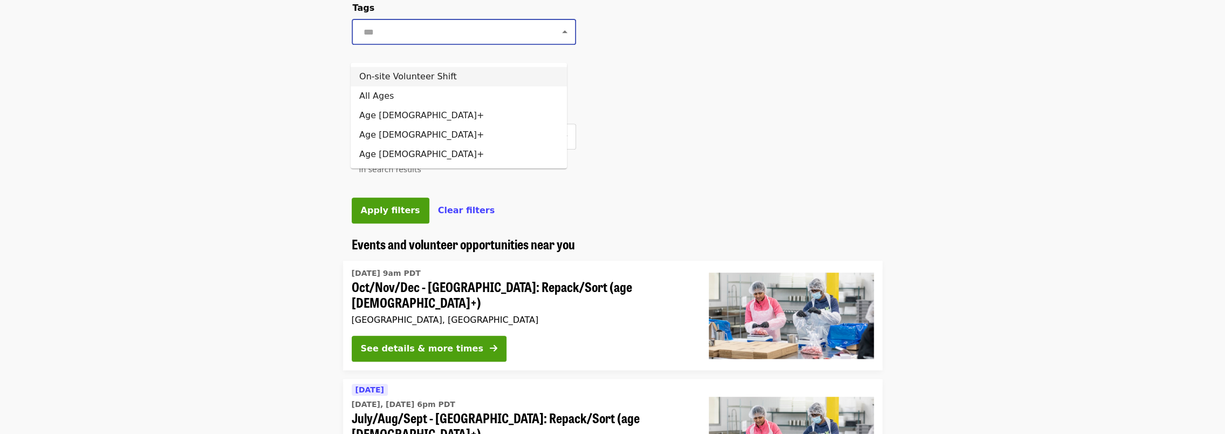
scroll to position [377, 0]
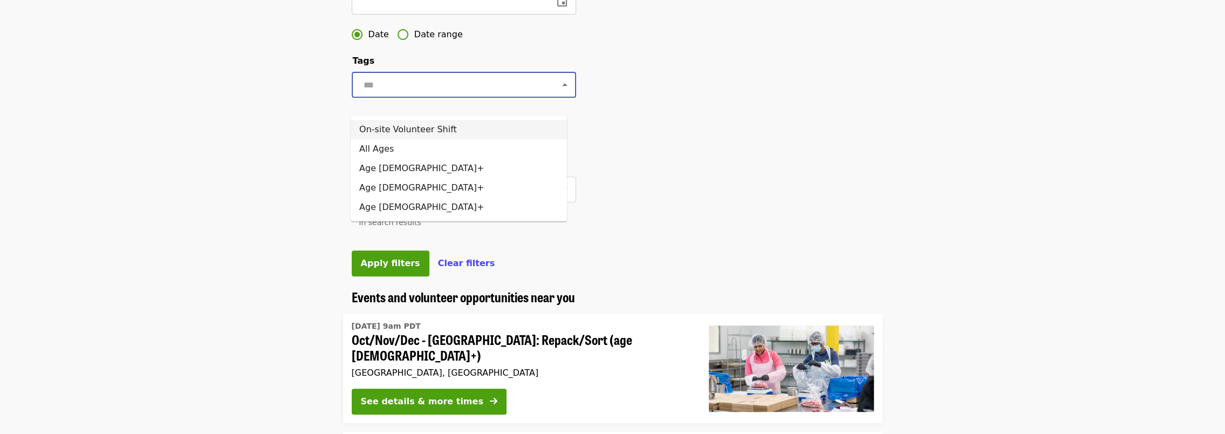
click at [456, 129] on li "On-site Volunteer Shift" at bounding box center [459, 129] width 216 height 19
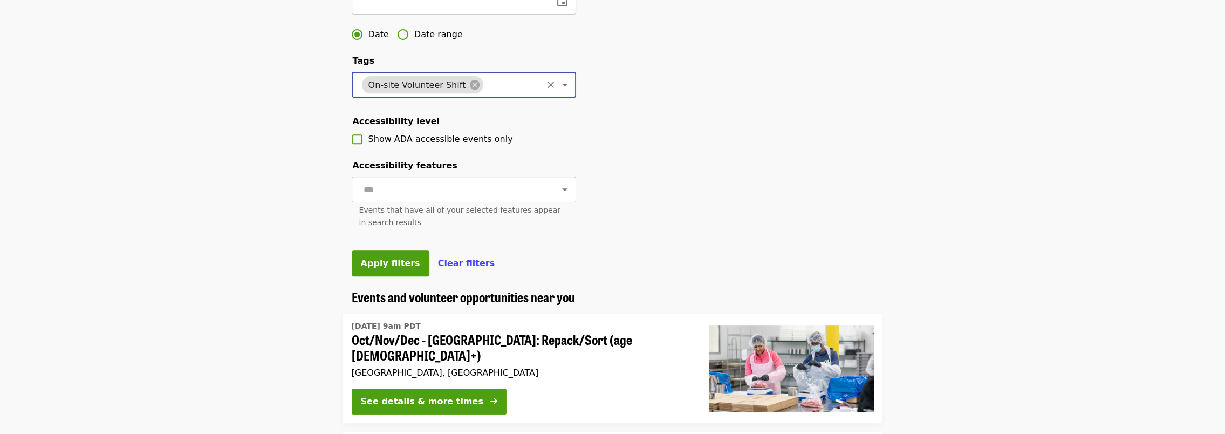
click at [558, 196] on icon "Open" at bounding box center [564, 189] width 13 height 13
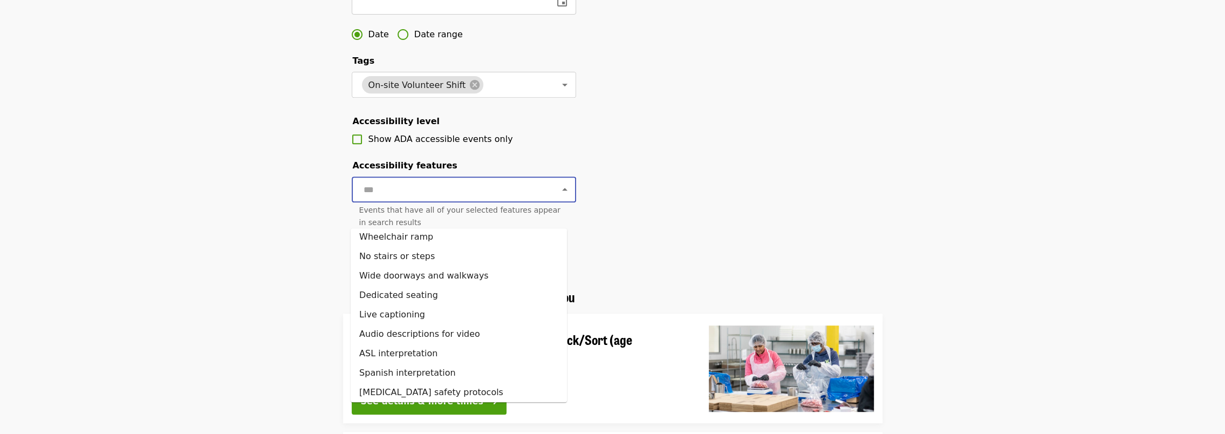
scroll to position [68, 0]
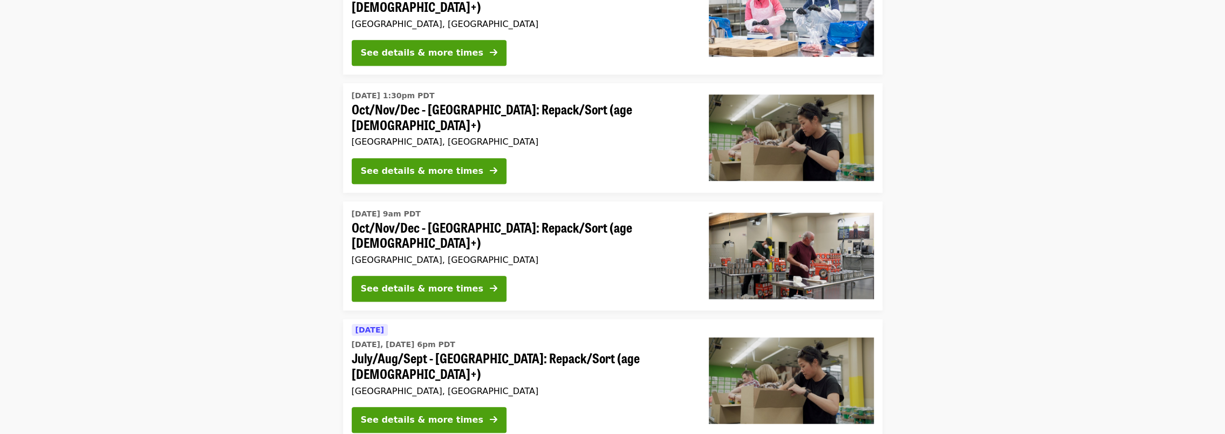
scroll to position [819, 0]
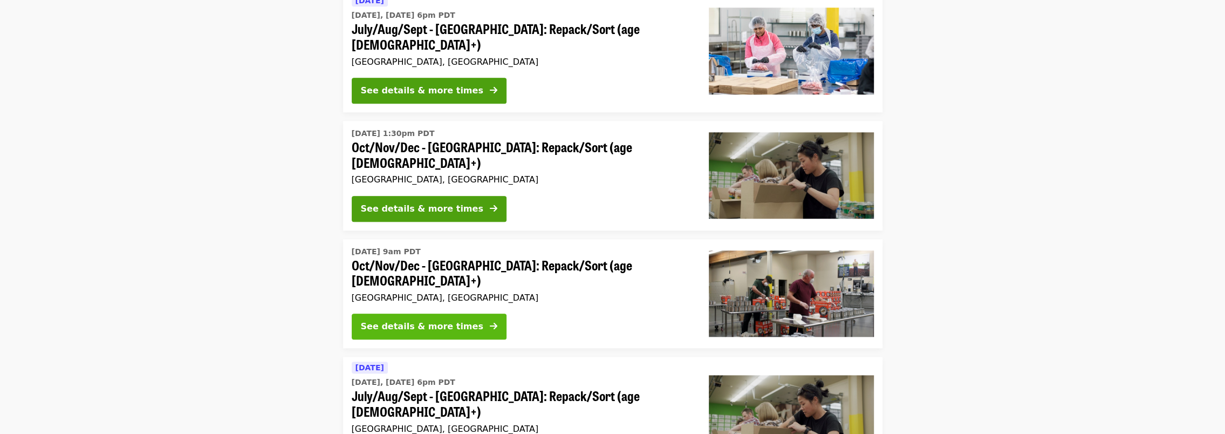
click at [423, 329] on div "See details & more times" at bounding box center [422, 326] width 122 height 13
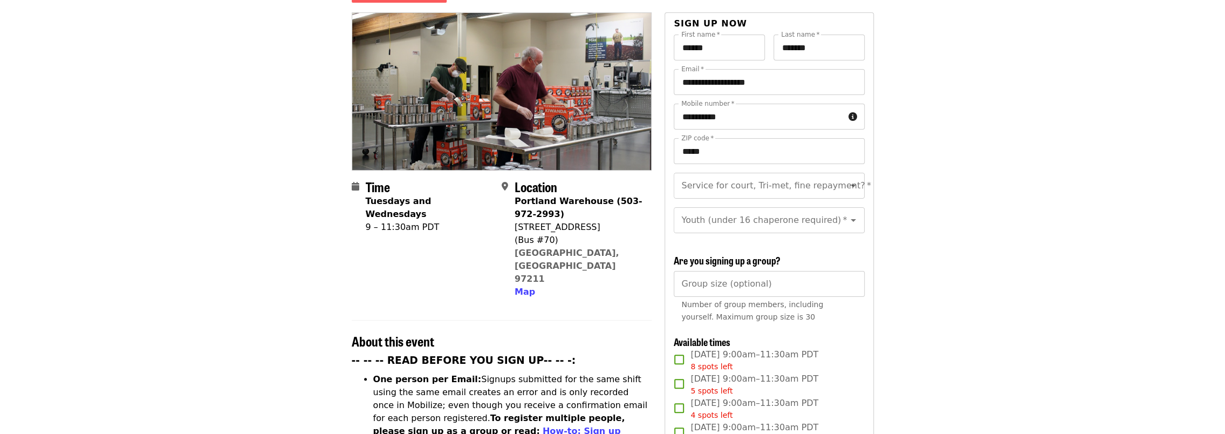
scroll to position [216, 0]
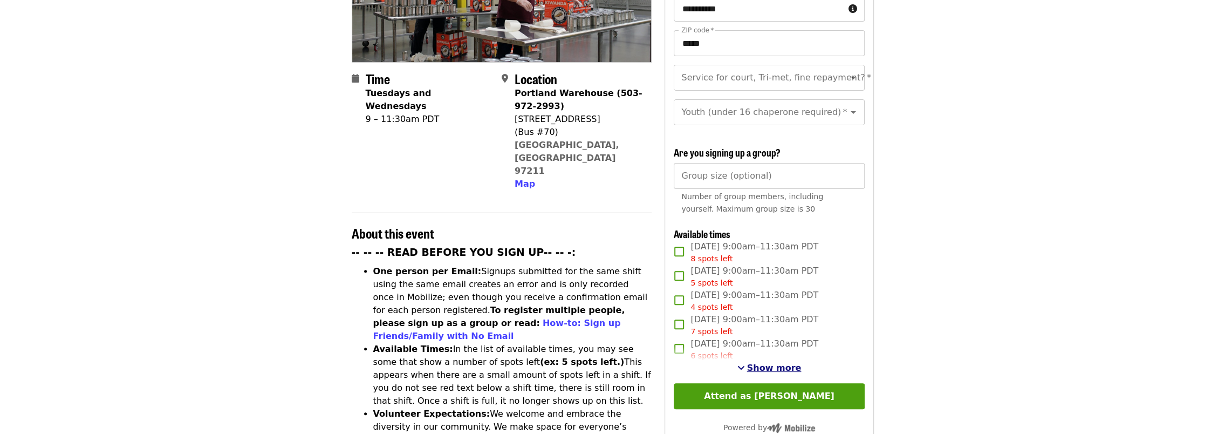
click at [784, 366] on span "Show more" at bounding box center [774, 367] width 54 height 10
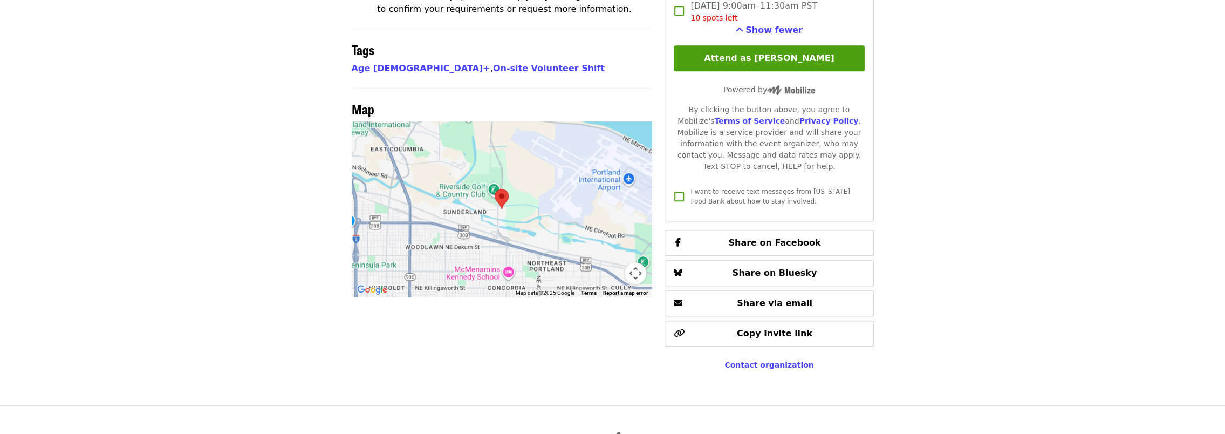
scroll to position [917, 0]
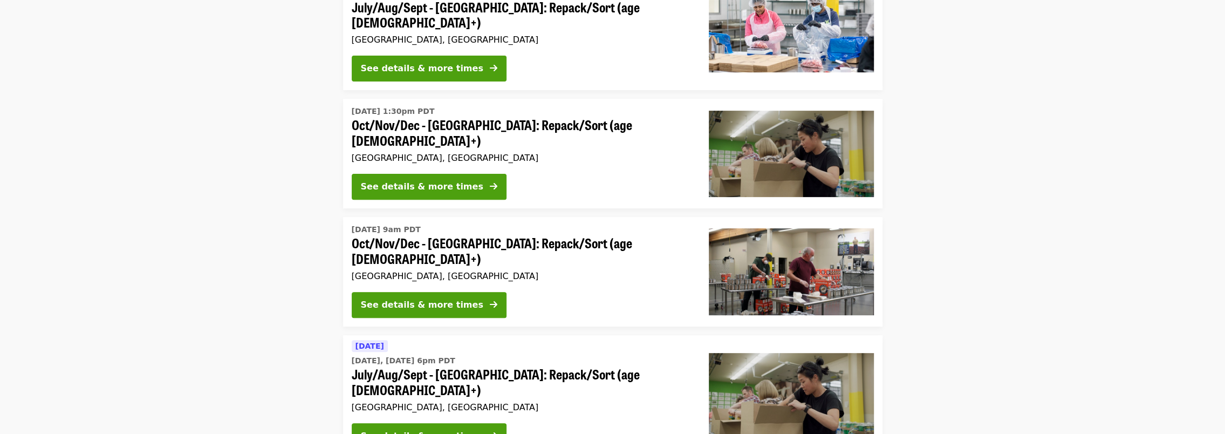
scroll to position [166, 0]
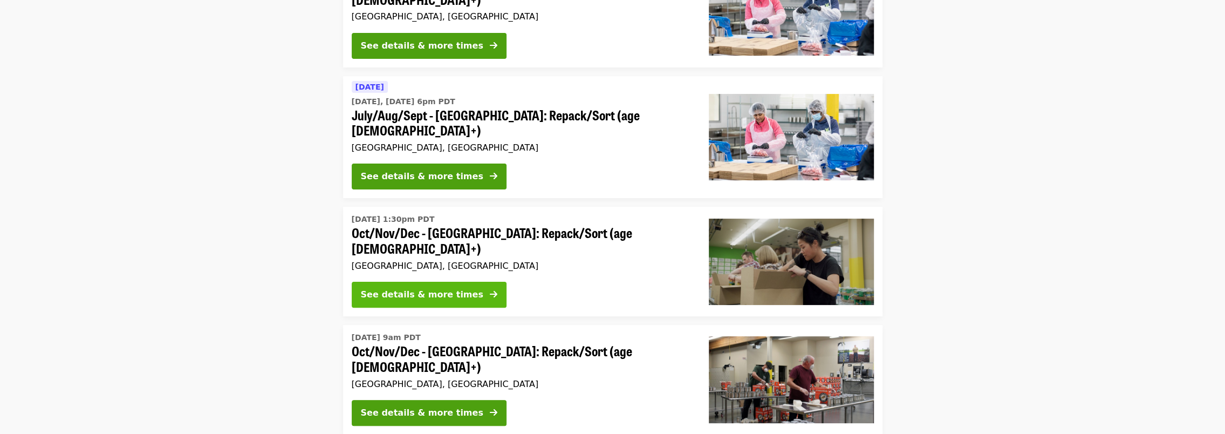
click at [438, 288] on div "See details & more times" at bounding box center [422, 294] width 122 height 13
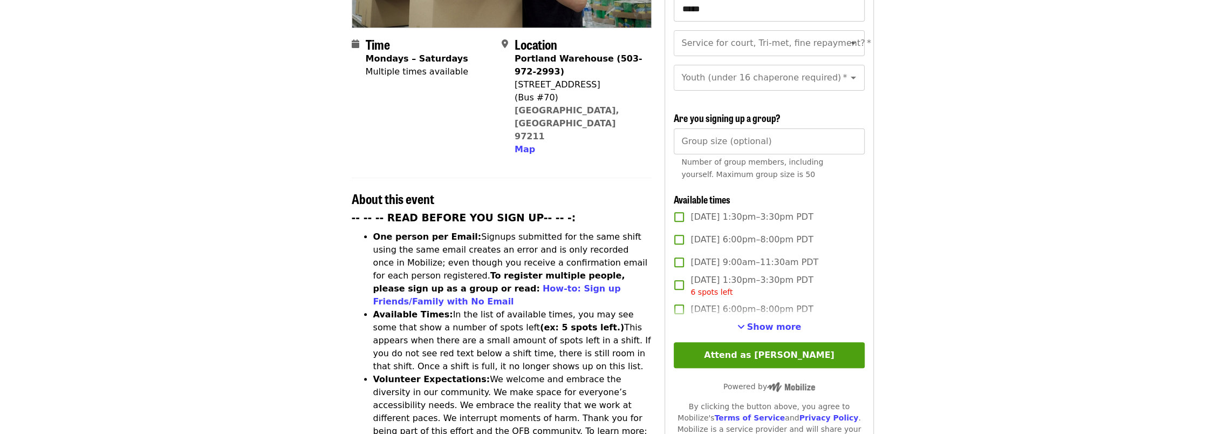
scroll to position [270, 0]
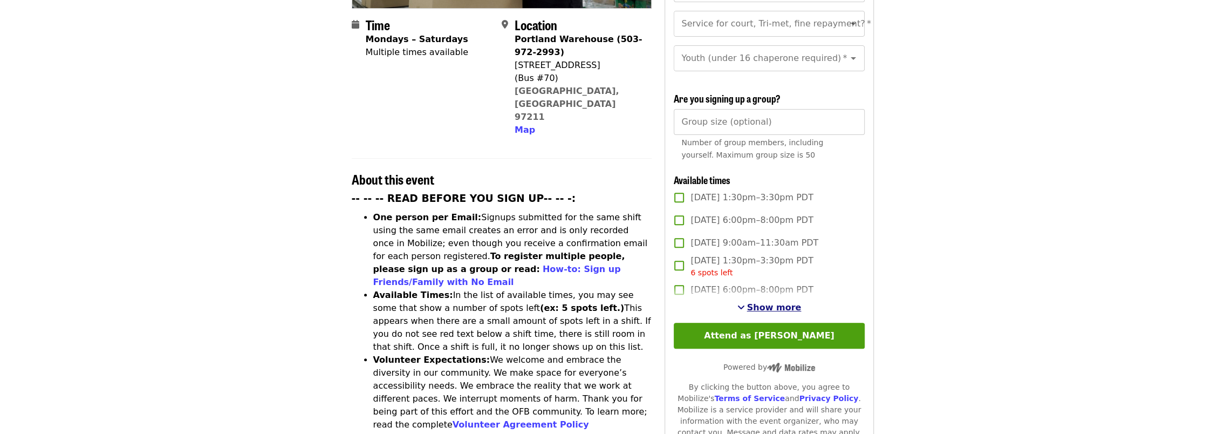
click at [773, 308] on span "Show more" at bounding box center [774, 307] width 54 height 10
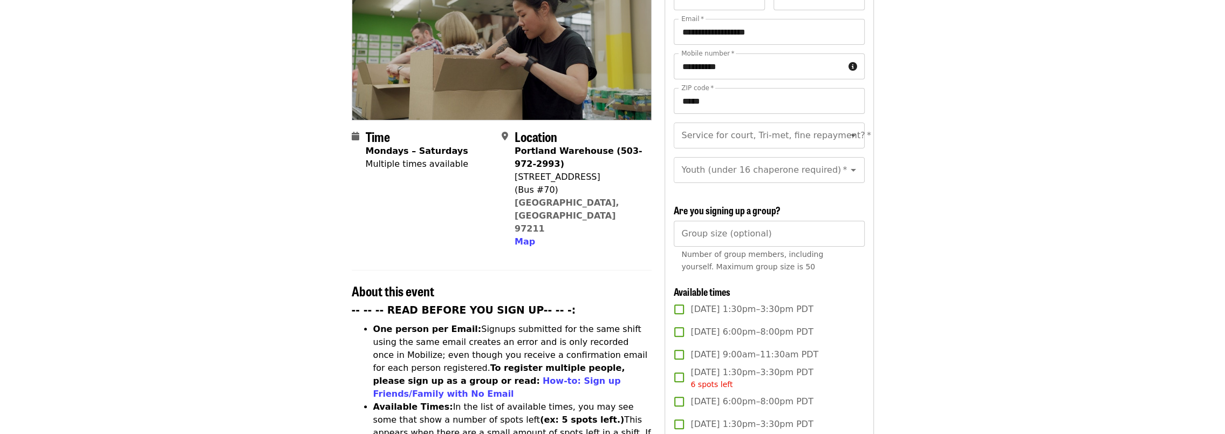
scroll to position [54, 0]
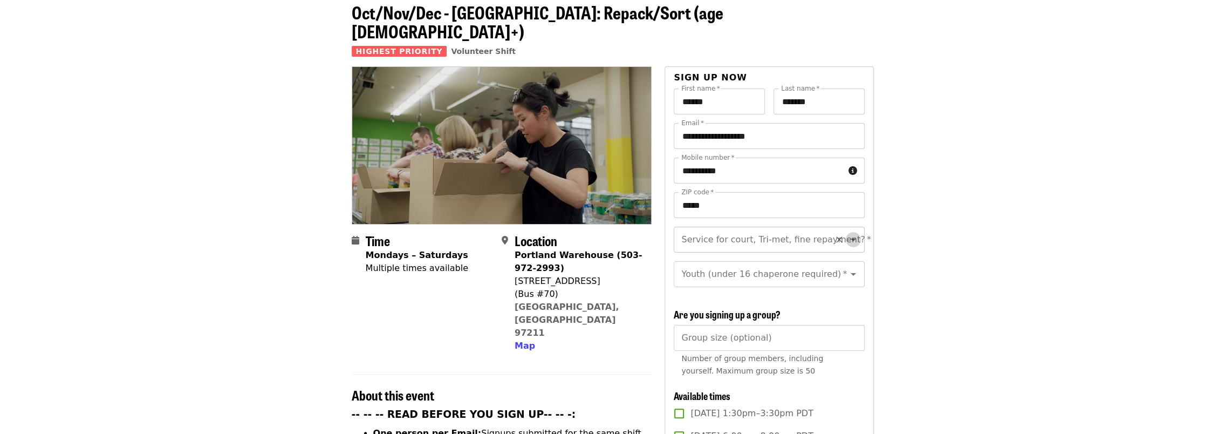
click at [847, 233] on icon "Open" at bounding box center [853, 239] width 13 height 13
click at [686, 249] on li "No" at bounding box center [764, 249] width 183 height 19
type input "**"
click at [714, 333] on input "Group size (optional)" at bounding box center [769, 338] width 190 height 26
type input "**"
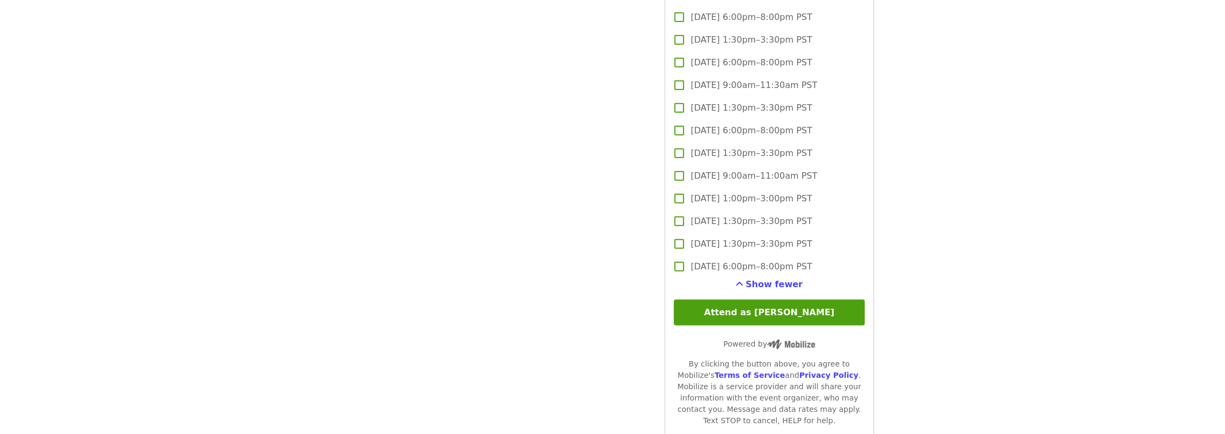
scroll to position [2804, 0]
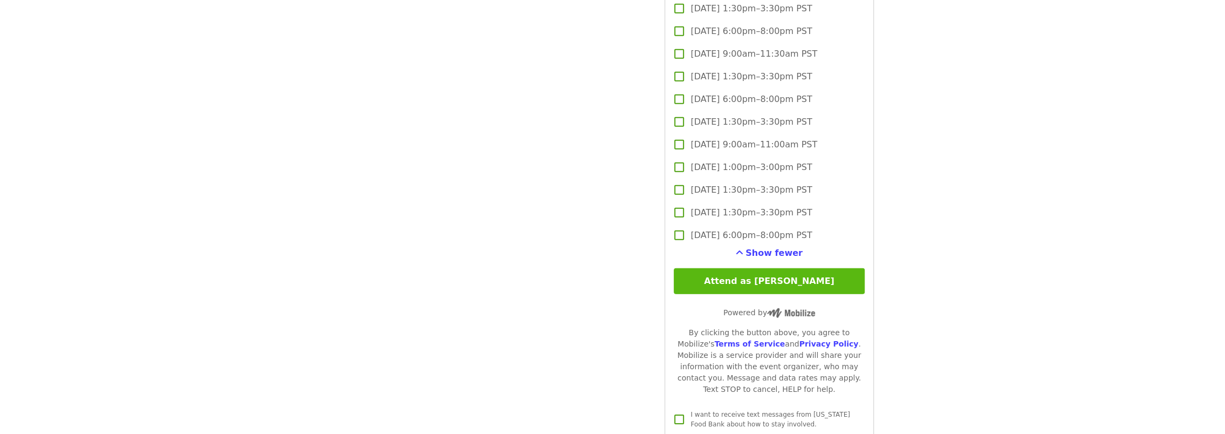
click at [769, 278] on button "Attend as [PERSON_NAME]" at bounding box center [769, 281] width 190 height 26
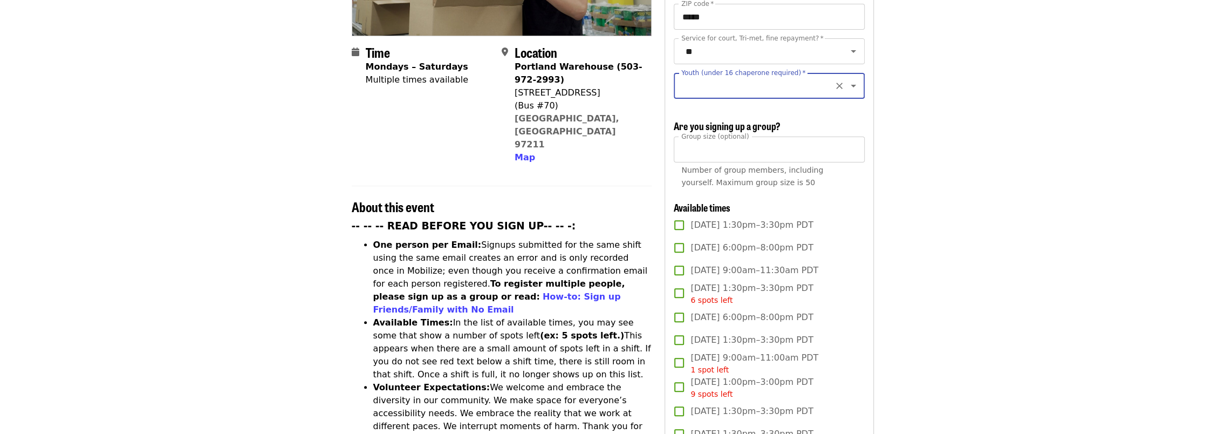
scroll to position [145, 0]
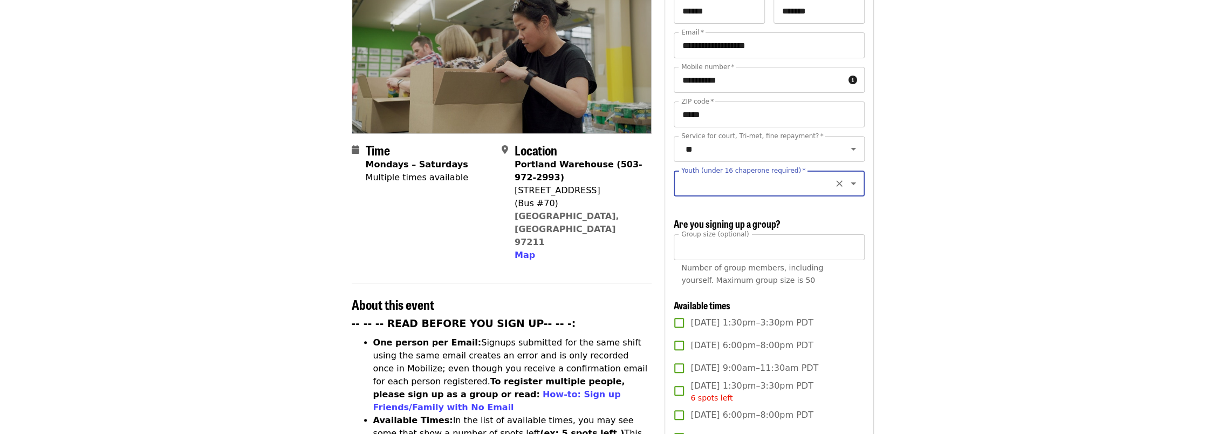
click at [849, 177] on icon "Open" at bounding box center [853, 183] width 13 height 13
click at [694, 208] on li "16 and older" at bounding box center [764, 201] width 183 height 19
type input "**********"
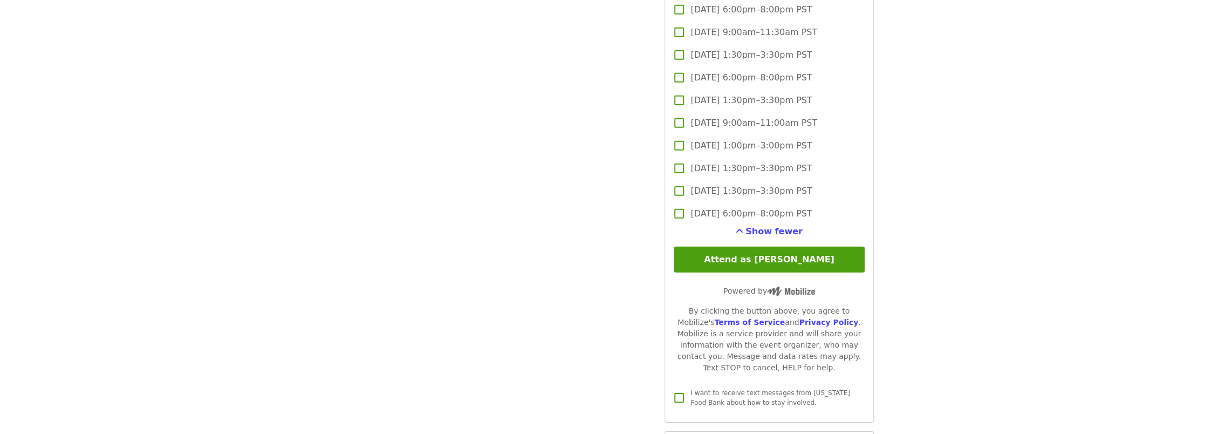
scroll to position [2841, 0]
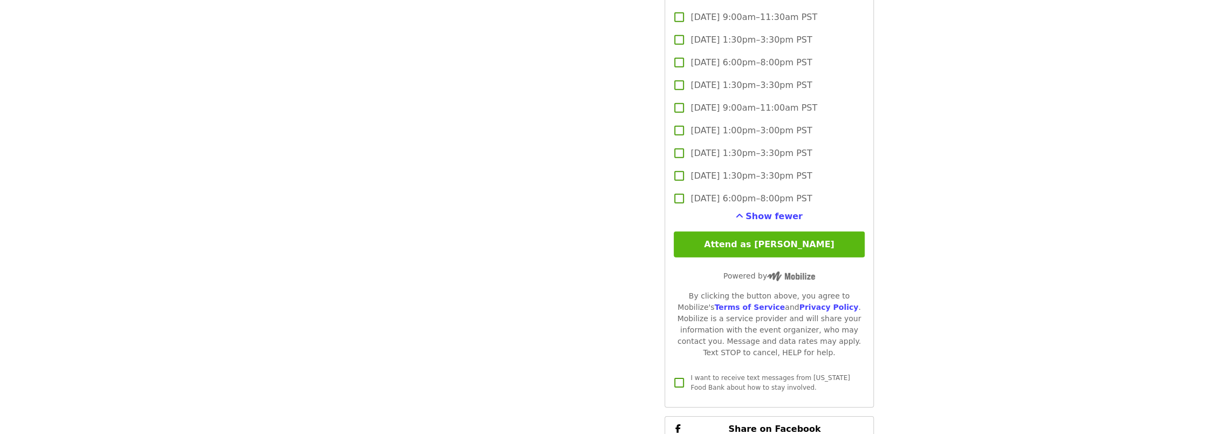
click at [772, 245] on button "Attend as [PERSON_NAME]" at bounding box center [769, 244] width 190 height 26
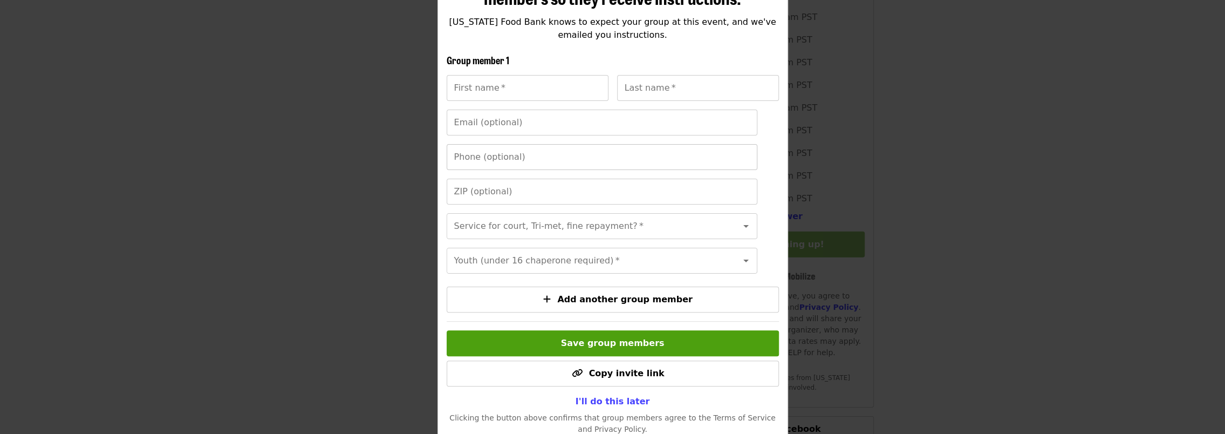
scroll to position [209, 0]
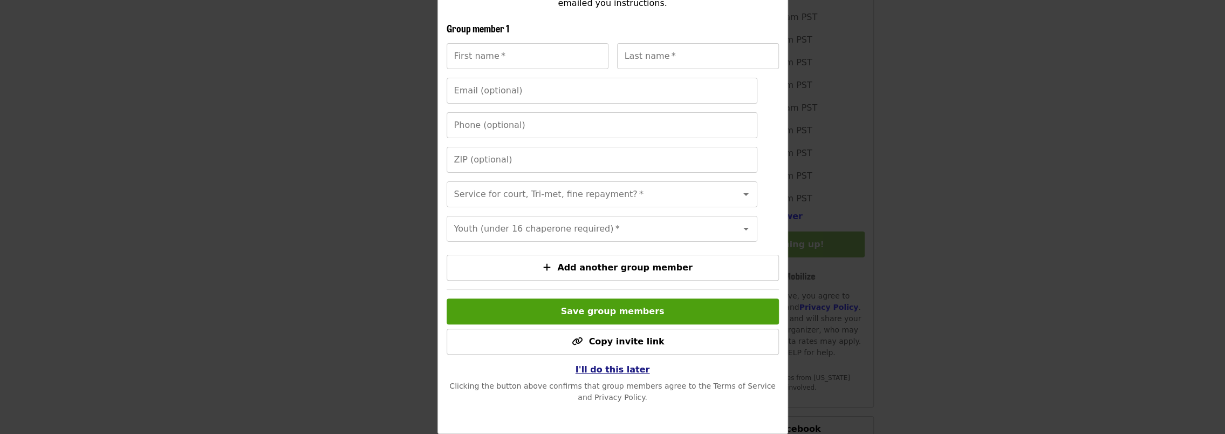
click at [592, 367] on span "I'll do this later" at bounding box center [612, 369] width 74 height 10
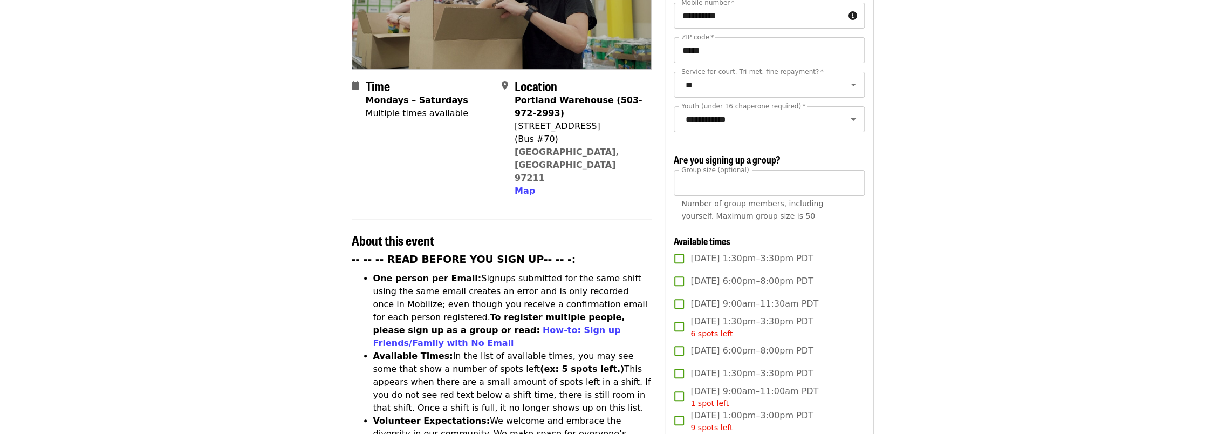
scroll to position [0, 0]
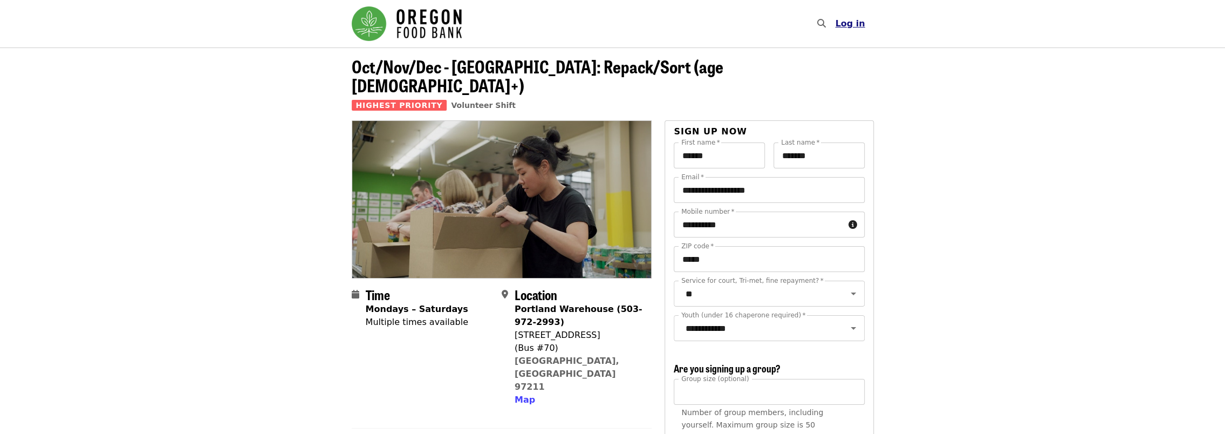
click at [848, 25] on span "Log in" at bounding box center [850, 23] width 30 height 10
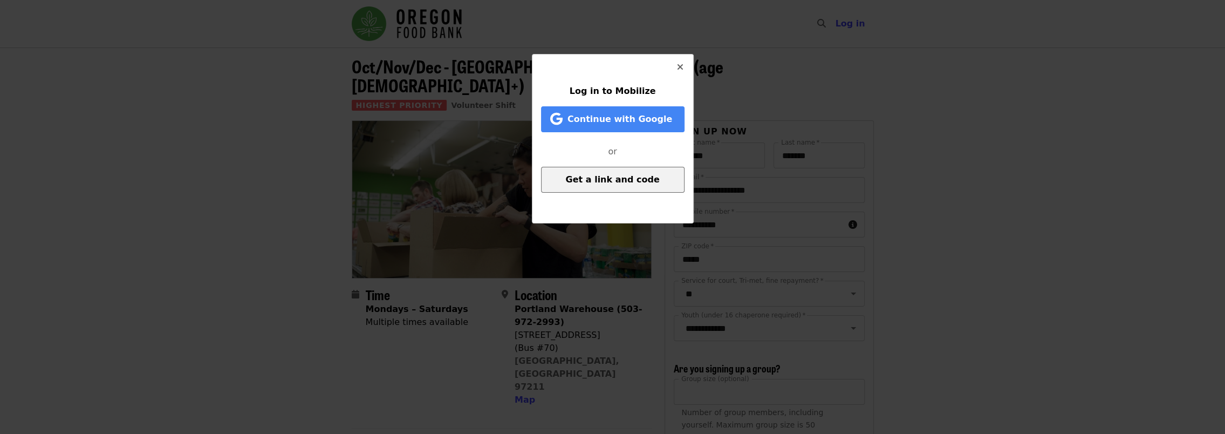
click at [624, 182] on span "Get a link and code" at bounding box center [612, 179] width 94 height 10
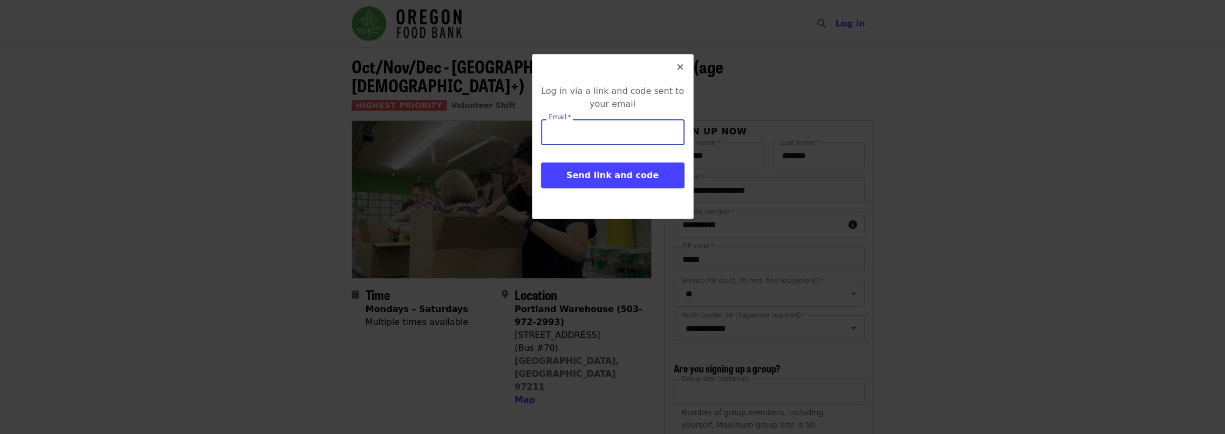
click at [566, 124] on input "Email   *" at bounding box center [612, 132] width 143 height 26
type input "**********"
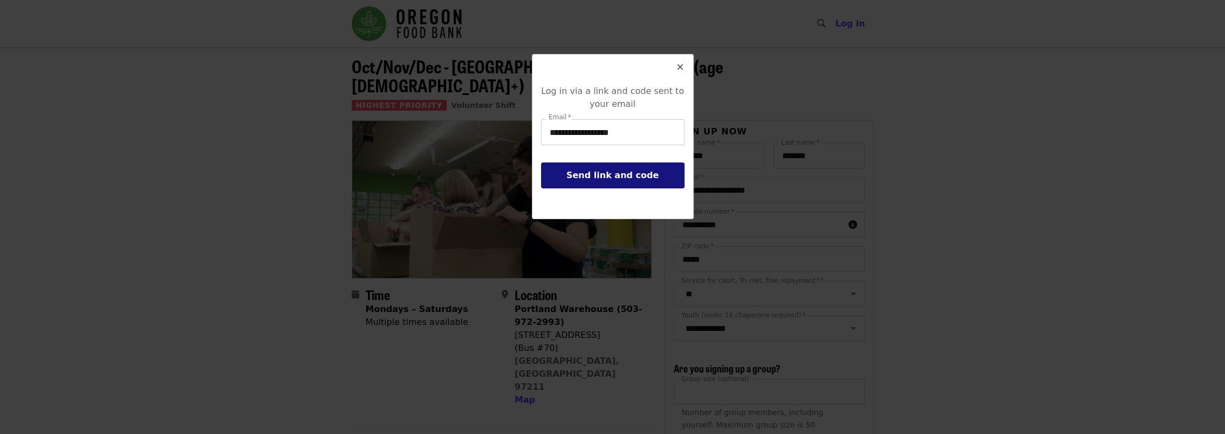
click at [596, 180] on span "Send link and code" at bounding box center [612, 175] width 92 height 10
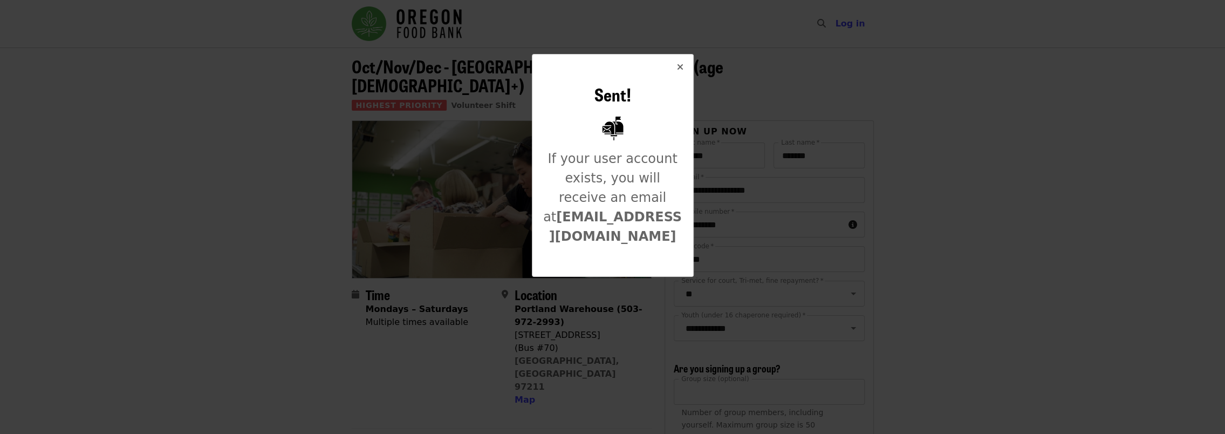
click at [682, 78] on button "Close" at bounding box center [680, 67] width 26 height 26
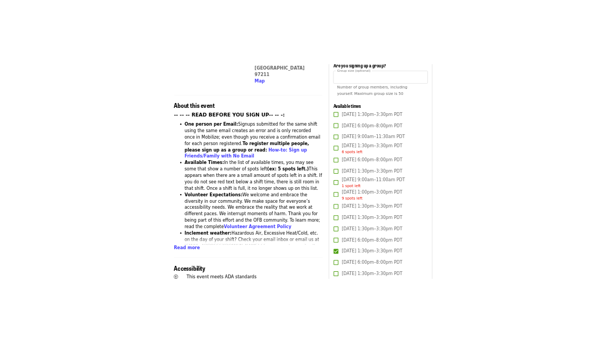
scroll to position [431, 0]
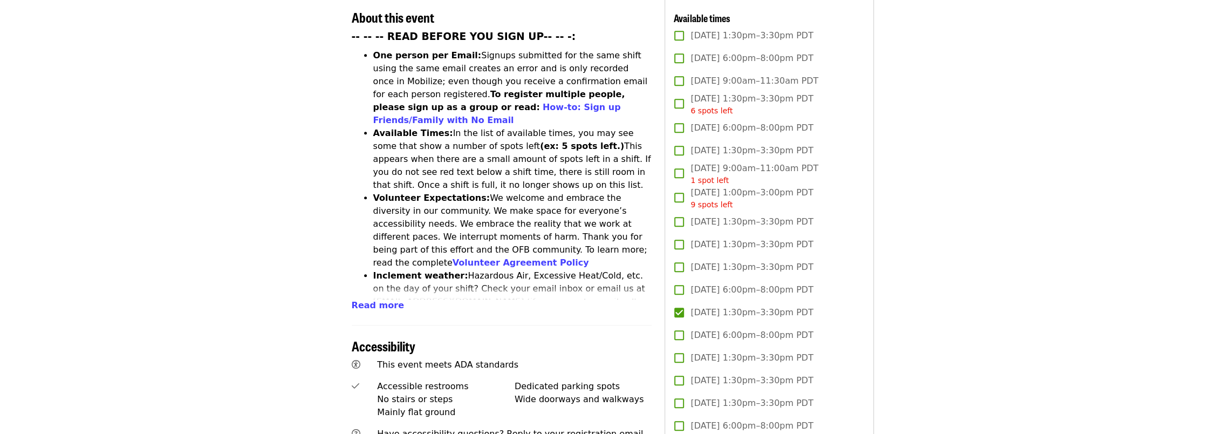
click at [752, 306] on span "[DATE] 1:30pm–3:30pm PDT" at bounding box center [751, 312] width 122 height 13
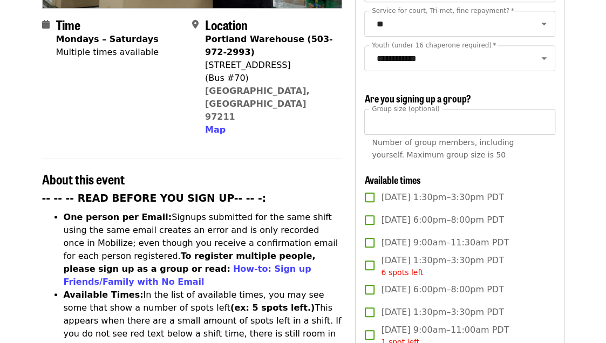
scroll to position [377, 0]
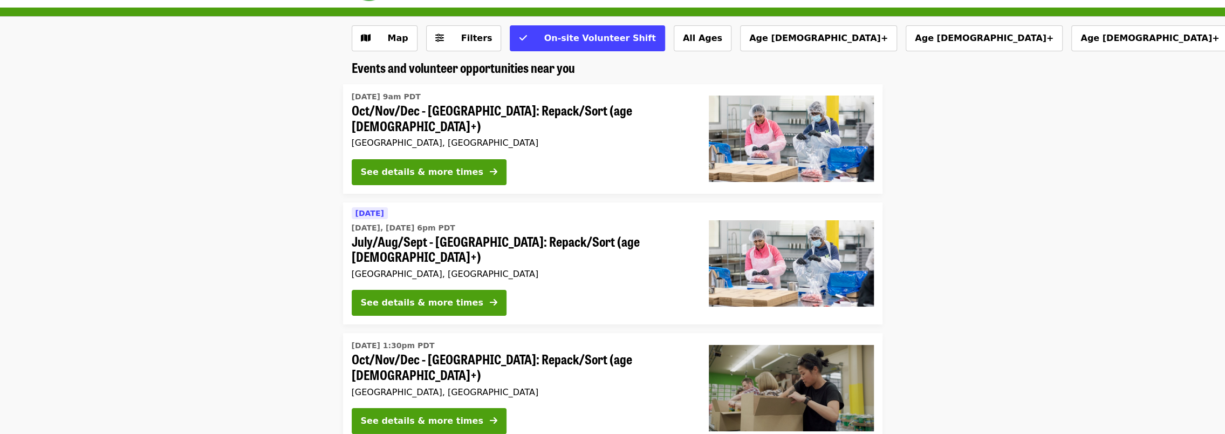
scroll to position [54, 0]
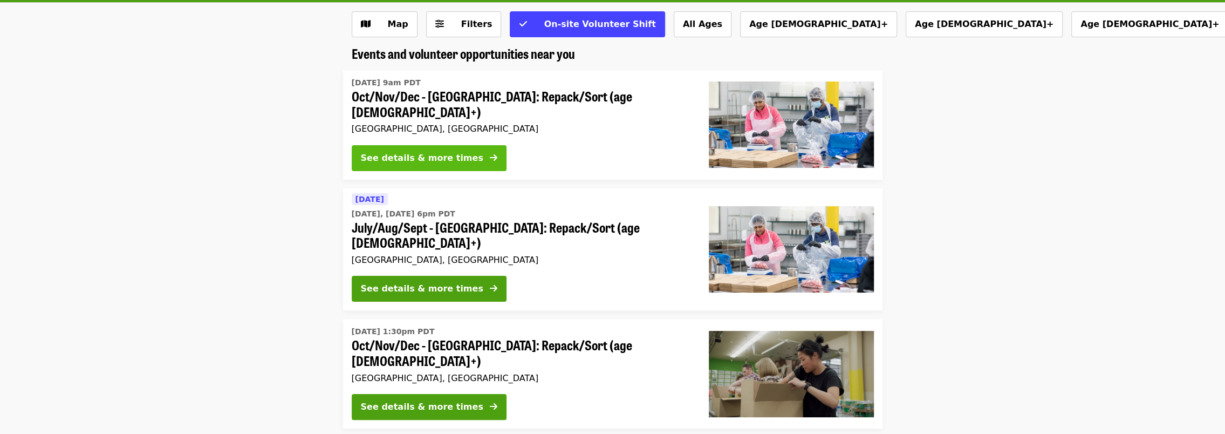
click at [420, 157] on div "See details & more times" at bounding box center [422, 158] width 122 height 13
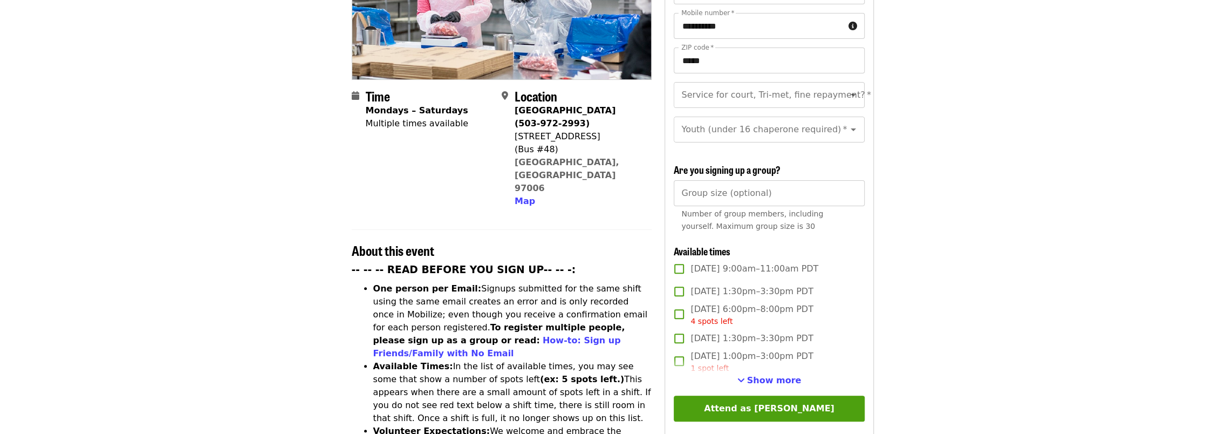
scroll to position [216, 0]
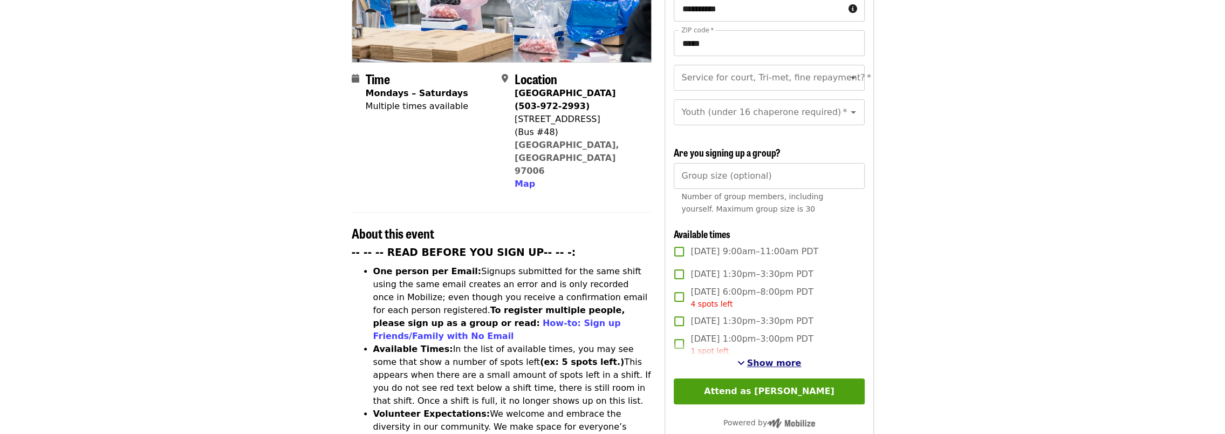
click at [783, 358] on span "Show more" at bounding box center [774, 363] width 54 height 10
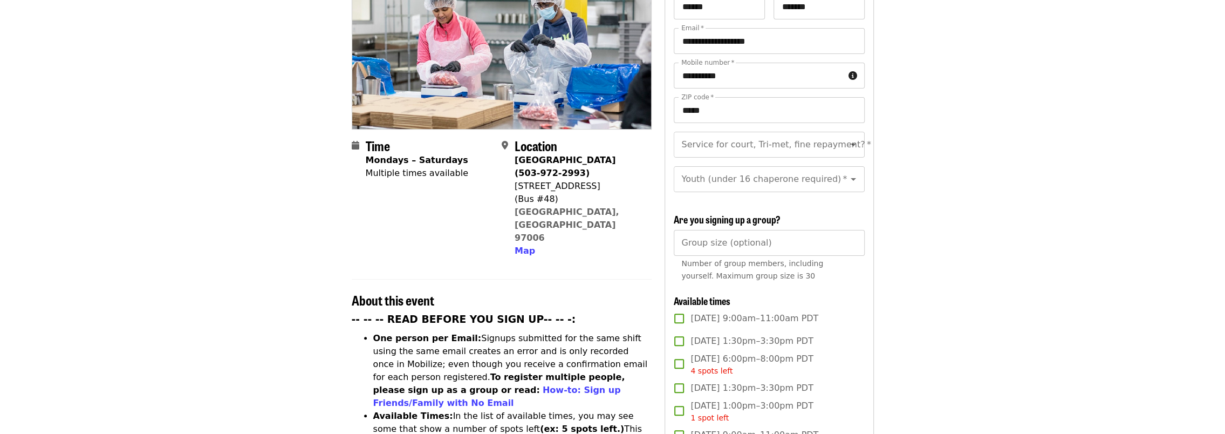
scroll to position [108, 0]
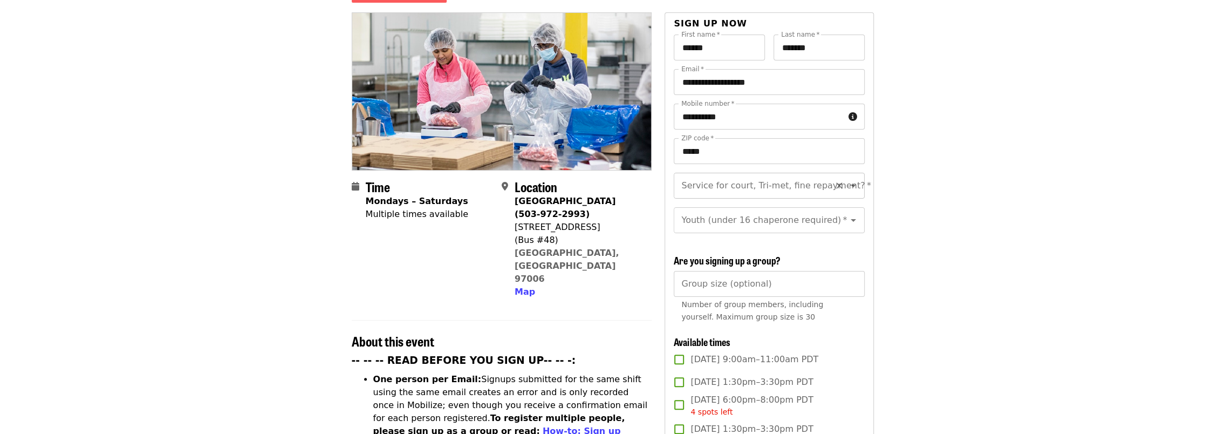
click at [847, 179] on icon "Open" at bounding box center [853, 185] width 13 height 13
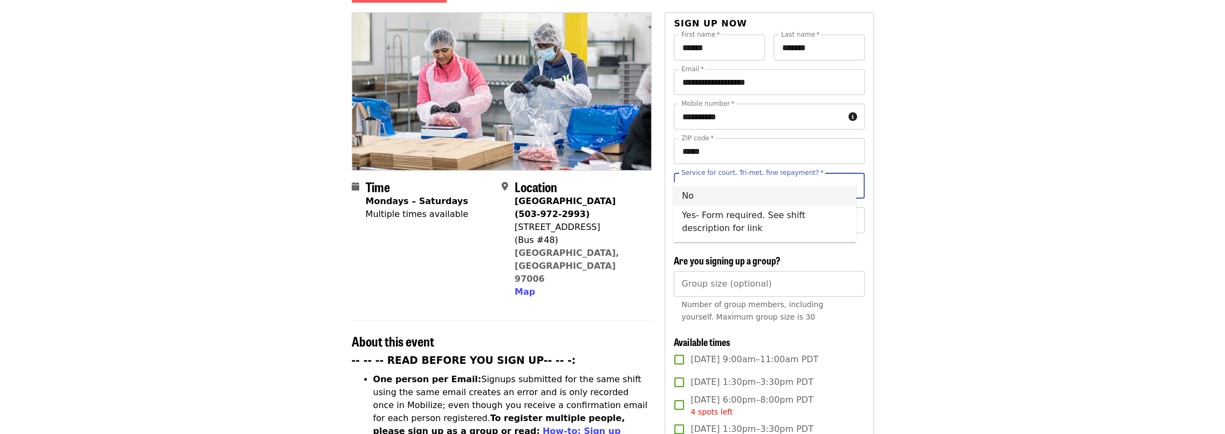
click at [681, 198] on li "No" at bounding box center [764, 195] width 183 height 19
type input "**"
click at [787, 210] on input "Youth (under 16 chaperone required)   *" at bounding box center [755, 220] width 147 height 20
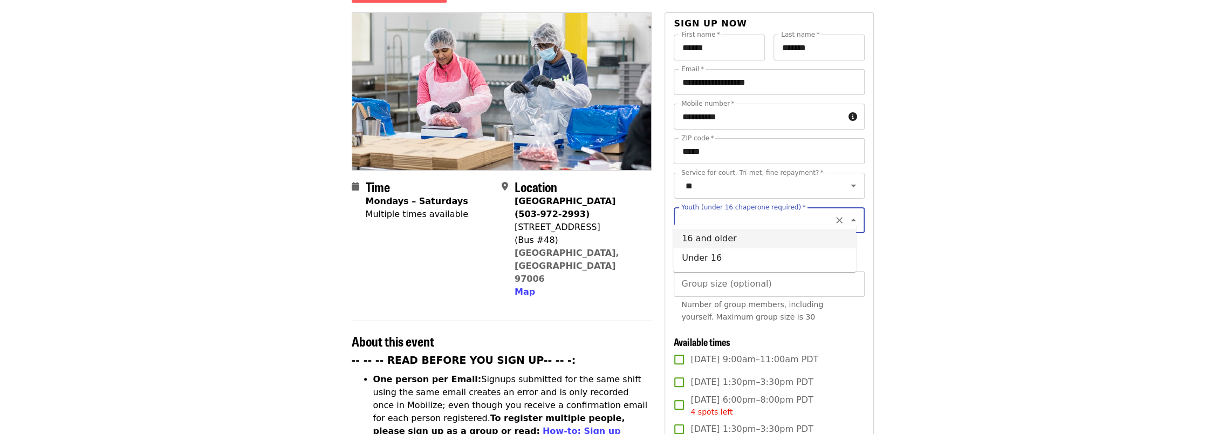
click at [712, 238] on li "16 and older" at bounding box center [764, 238] width 183 height 19
type input "**********"
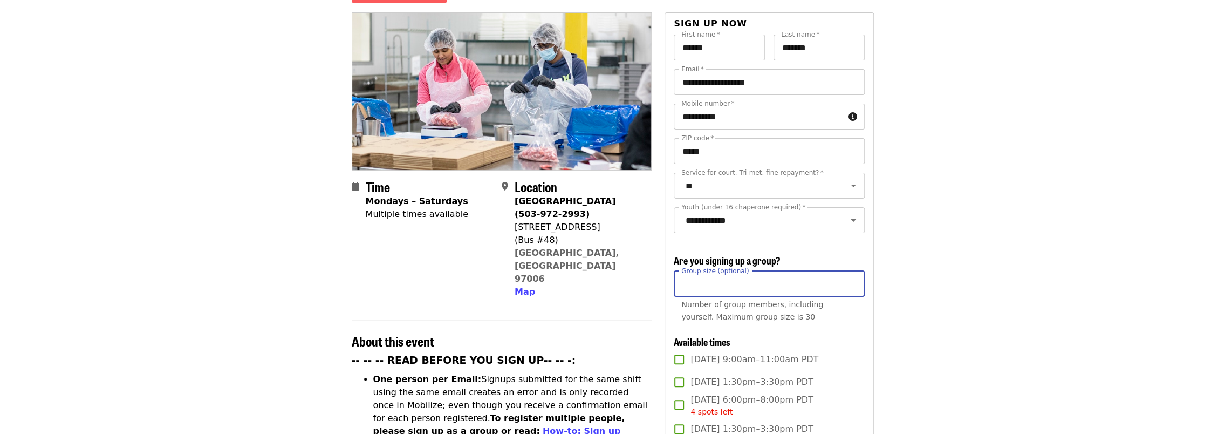
click at [713, 278] on input "Group size (optional)" at bounding box center [769, 284] width 190 height 26
type input "**"
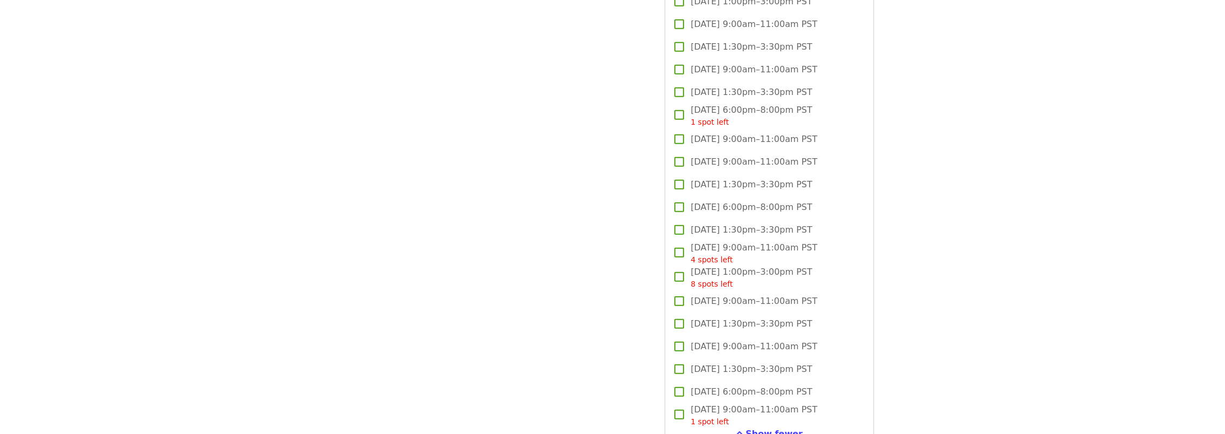
scroll to position [2912, 0]
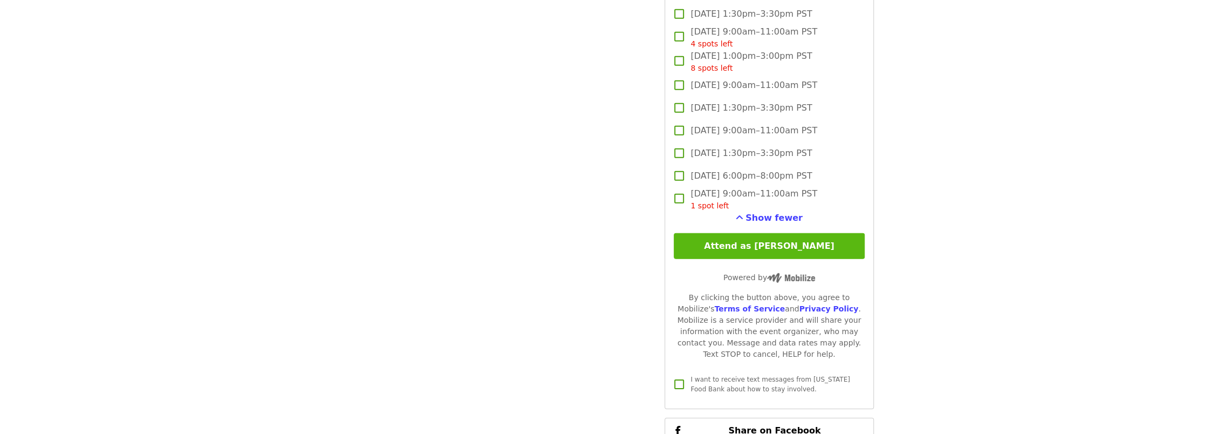
click at [802, 245] on button "Attend as [PERSON_NAME]" at bounding box center [769, 246] width 190 height 26
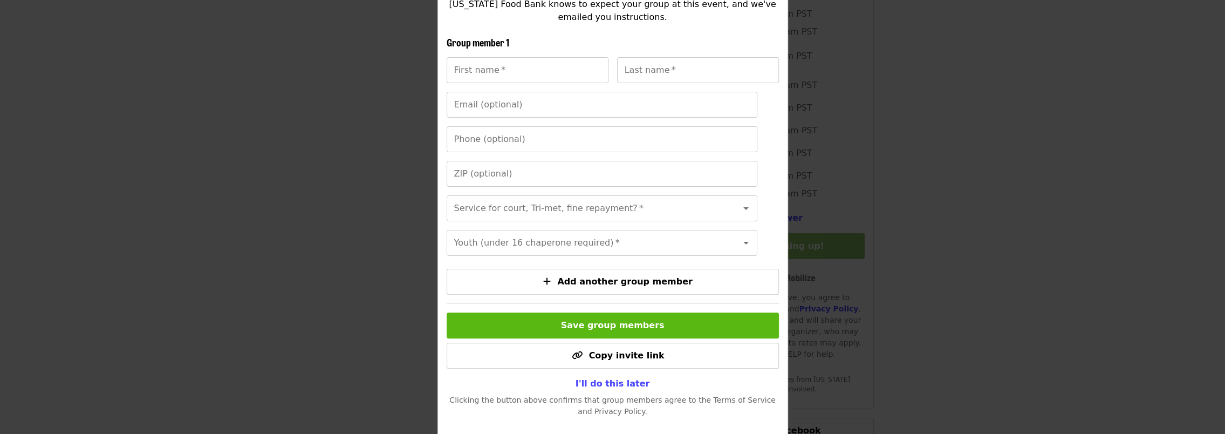
scroll to position [209, 0]
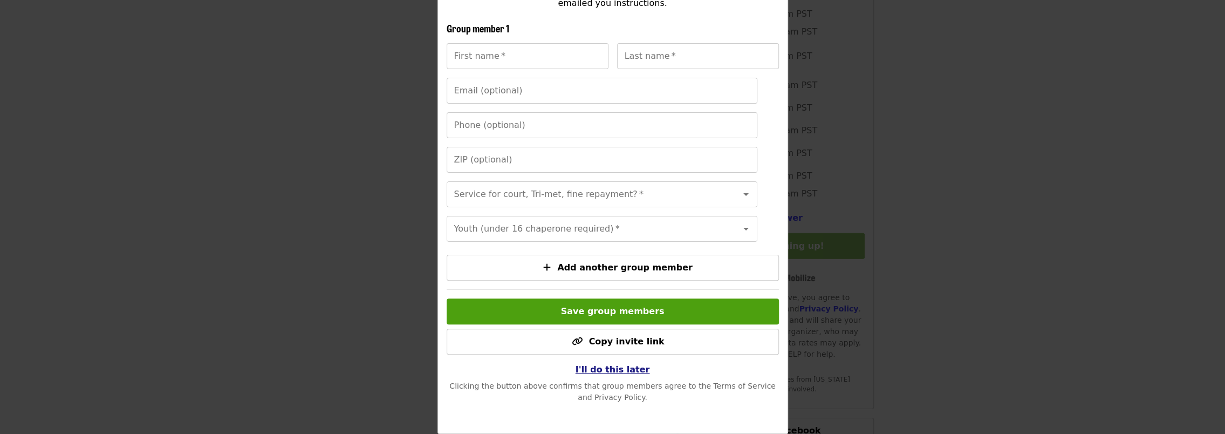
click at [630, 370] on span "I'll do this later" at bounding box center [612, 369] width 74 height 10
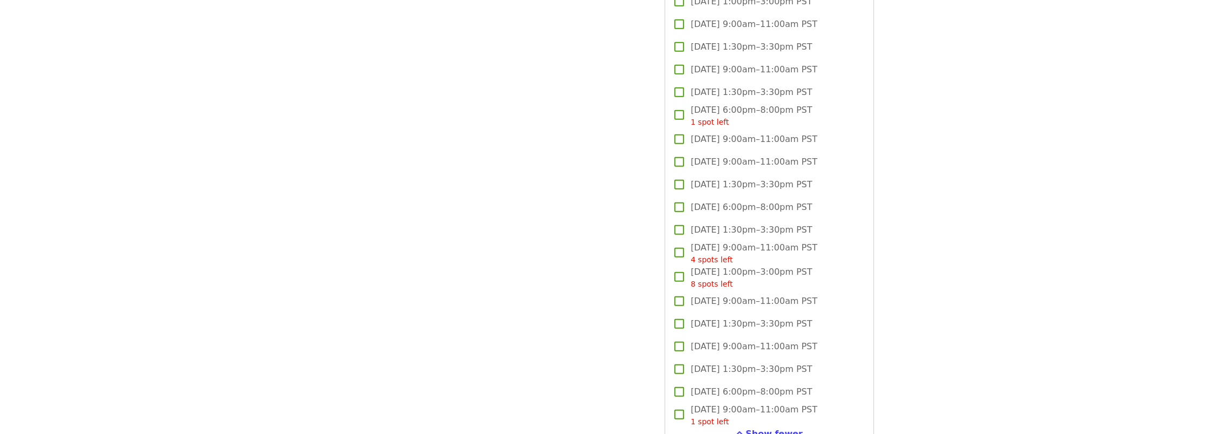
scroll to position [2966, 0]
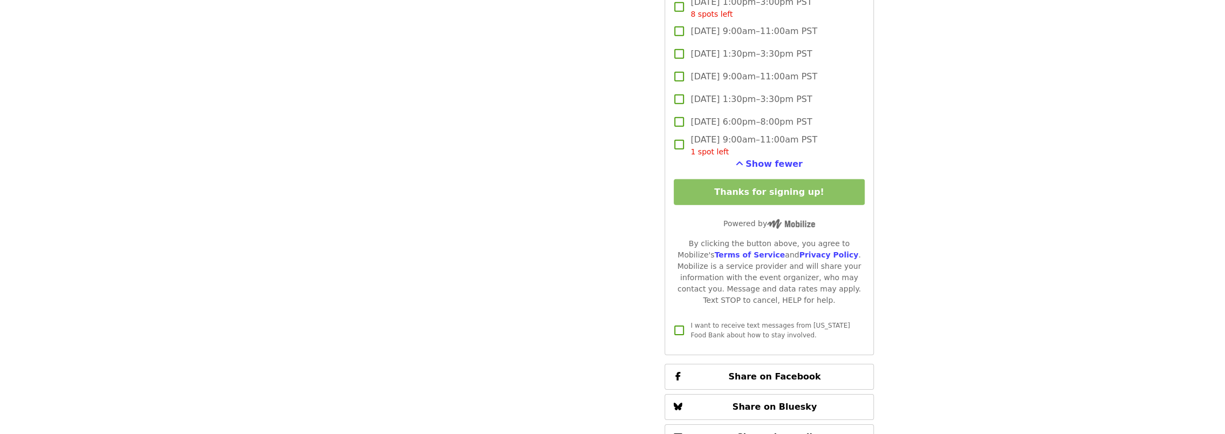
click at [829, 261] on div "By clicking the button above, you agree to Mobilize's Terms of Service and Priv…" at bounding box center [769, 272] width 190 height 68
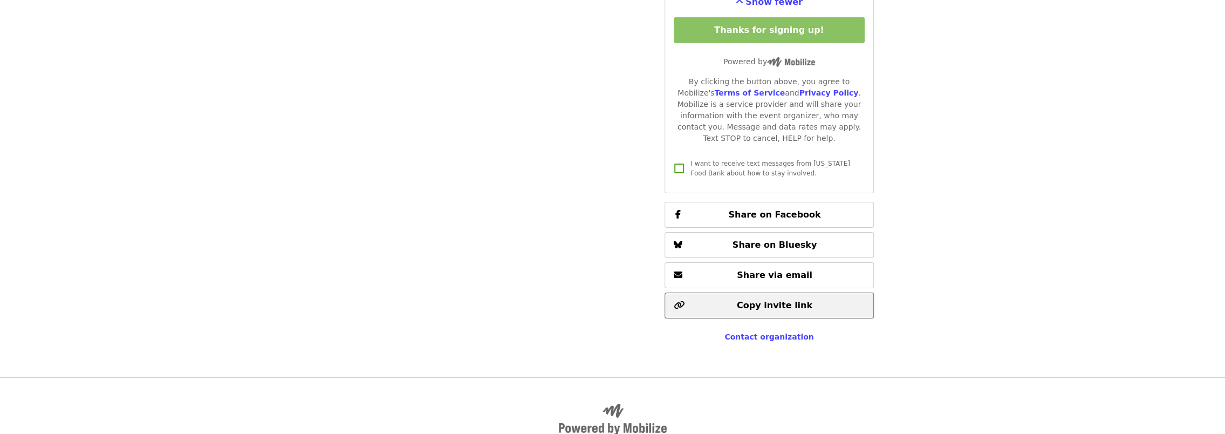
click at [792, 300] on span "Copy invite link" at bounding box center [774, 305] width 75 height 10
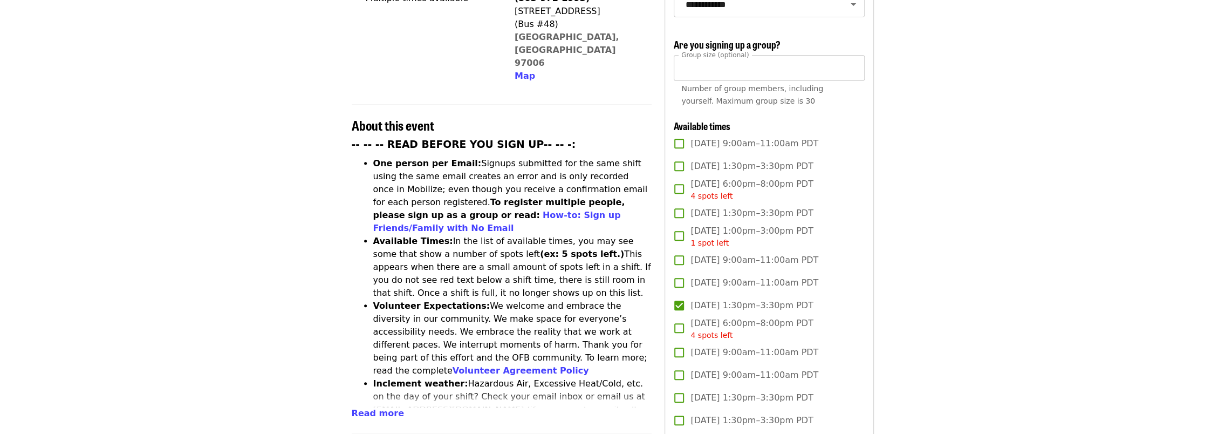
scroll to position [377, 0]
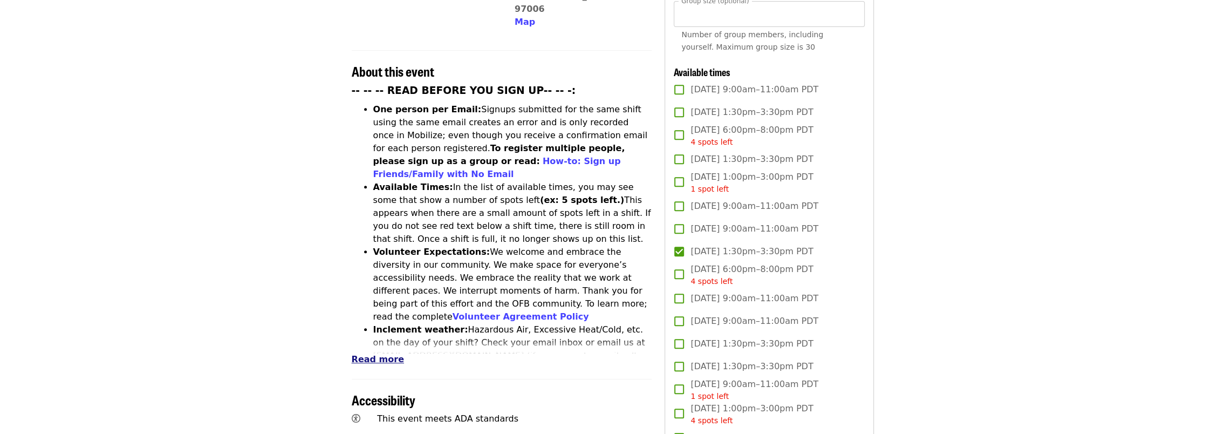
click at [369, 354] on span "Read more" at bounding box center [378, 359] width 52 height 10
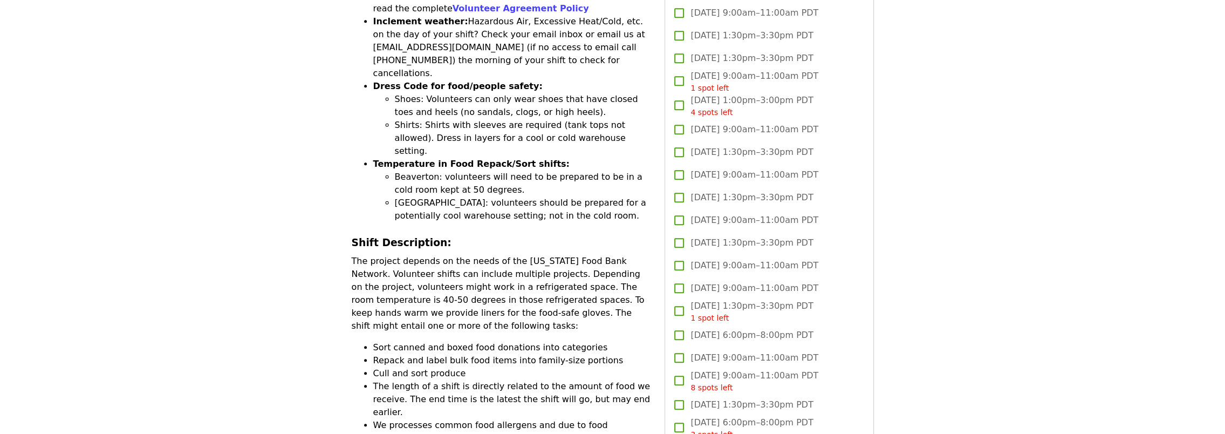
scroll to position [701, 0]
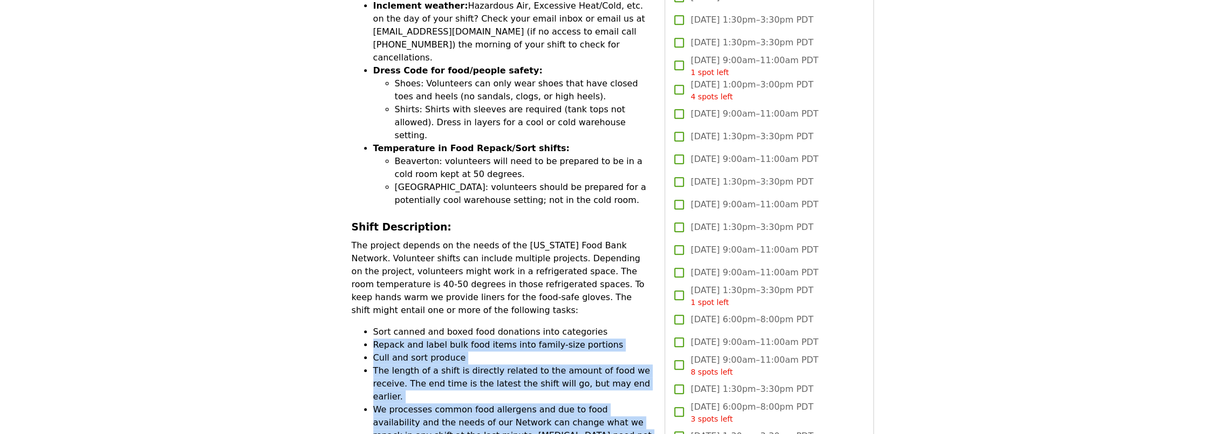
drag, startPoint x: 494, startPoint y: 377, endPoint x: 310, endPoint y: 256, distance: 220.8
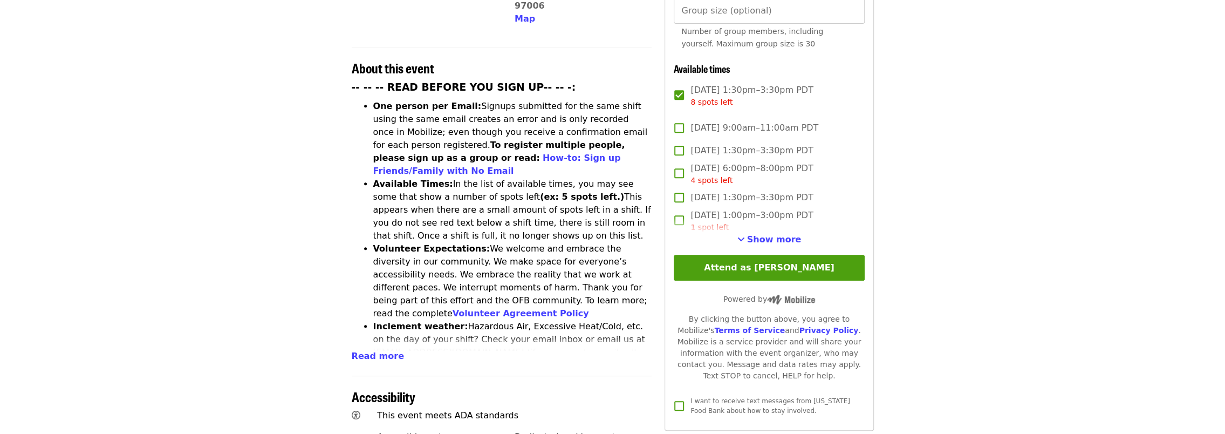
scroll to position [399, 0]
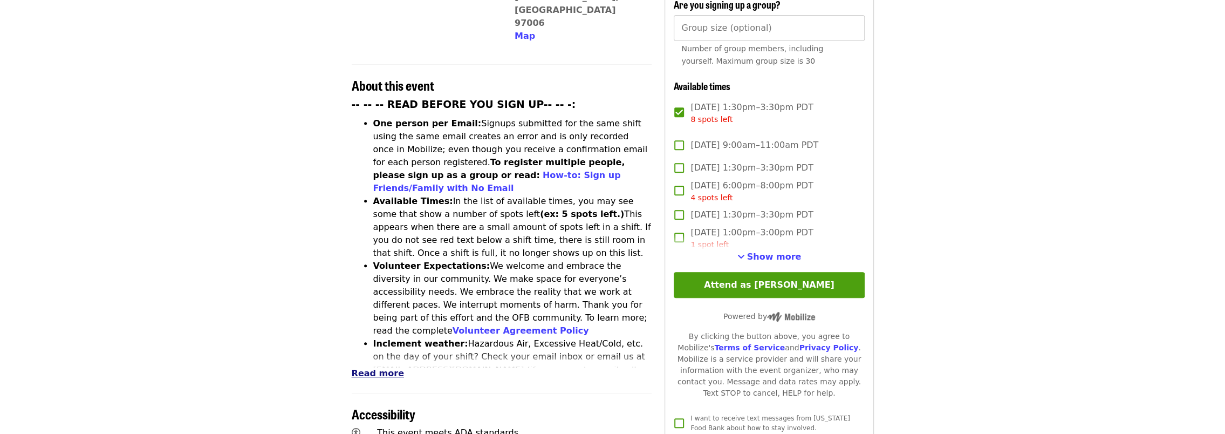
drag, startPoint x: 357, startPoint y: 328, endPoint x: 383, endPoint y: 313, distance: 30.0
click at [357, 368] on span "Read more" at bounding box center [378, 373] width 52 height 10
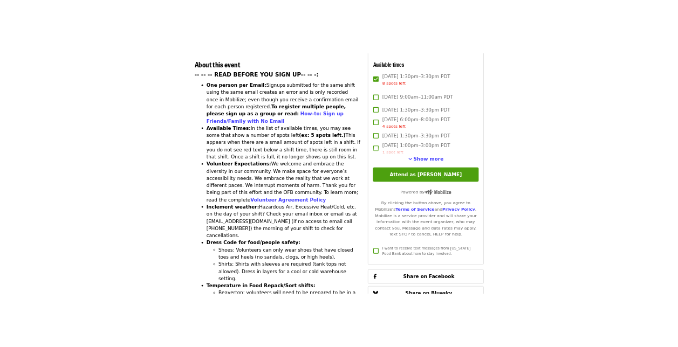
scroll to position [561, 0]
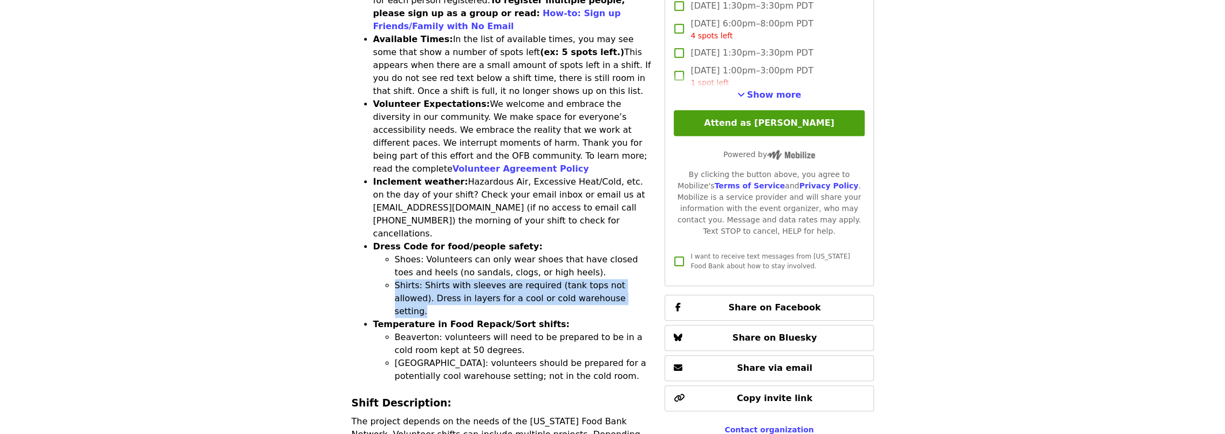
drag, startPoint x: 615, startPoint y: 231, endPoint x: 387, endPoint y: 208, distance: 228.8
click at [395, 279] on li "Shirts: Shirts with sleeves are required (tank tops not allowed). Dress in laye…" at bounding box center [523, 298] width 257 height 39
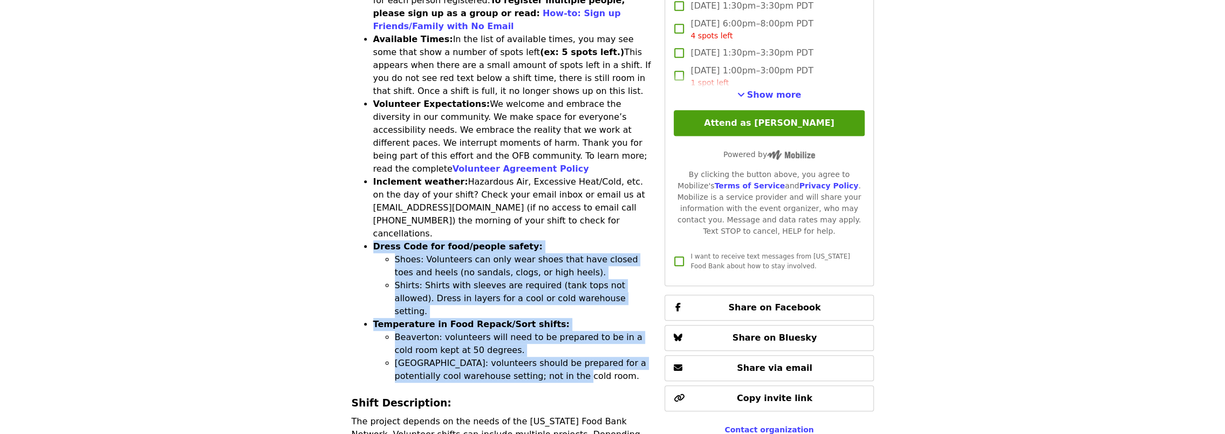
drag, startPoint x: 543, startPoint y: 286, endPoint x: 359, endPoint y: 174, distance: 215.7
click at [359, 174] on ul "One person per Email: Signups submitted for the same shift using the same email…" at bounding box center [502, 168] width 300 height 427
copy ul "Dress Code for food/people safety: Shoes: Volunteers can only wear shoes that h…"
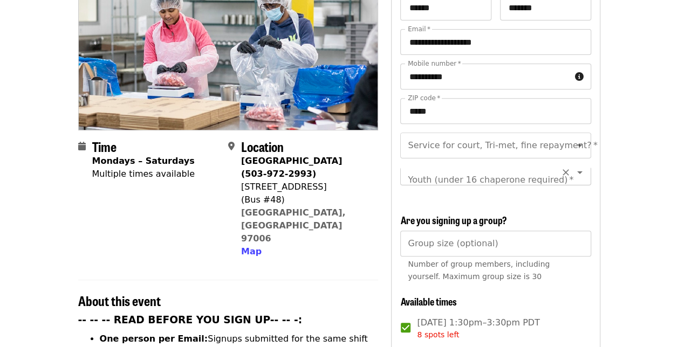
scroll to position [12, 0]
